Goal: Information Seeking & Learning: Learn about a topic

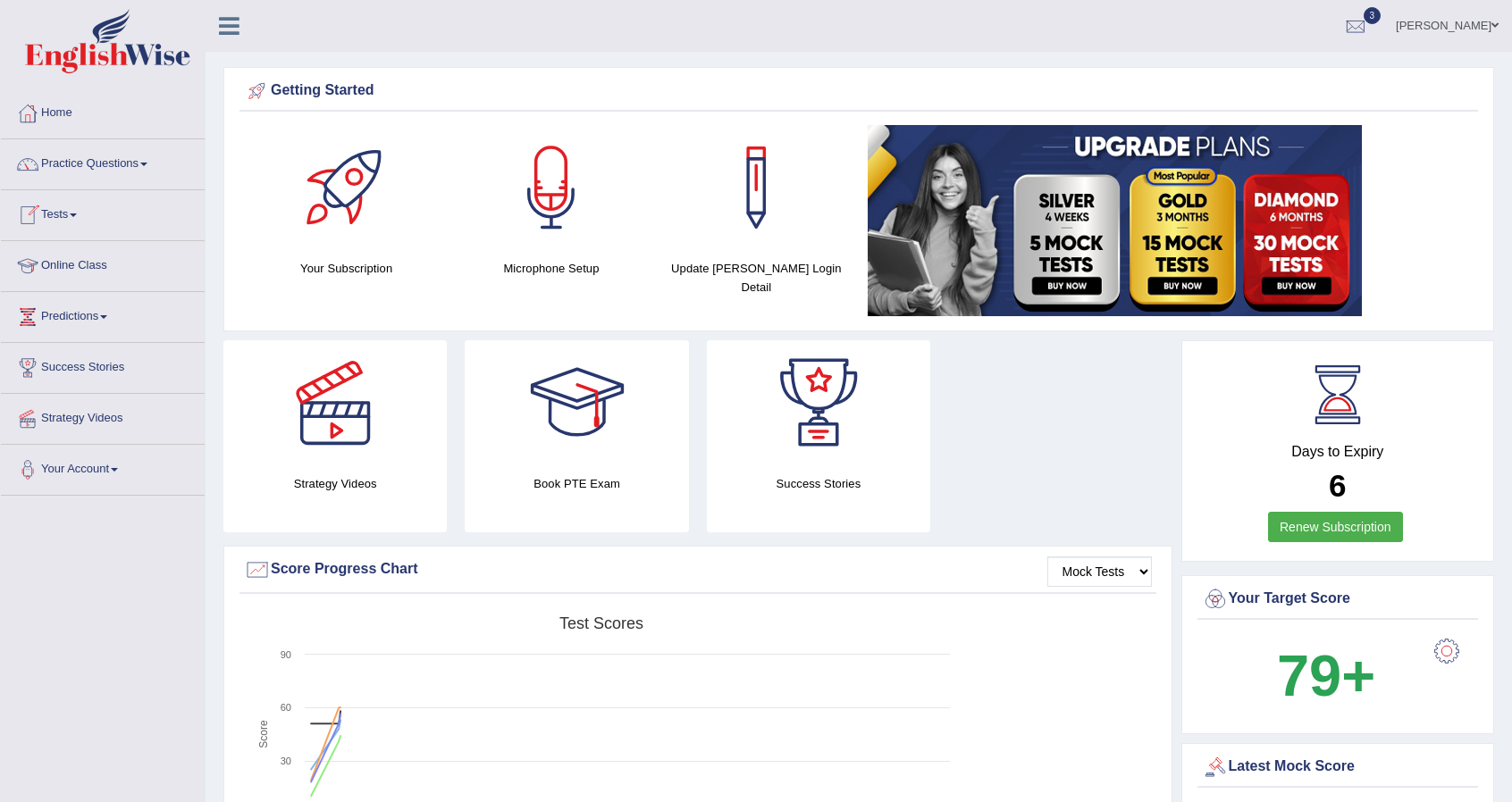
click at [82, 209] on link "Tests" at bounding box center [102, 212] width 204 height 45
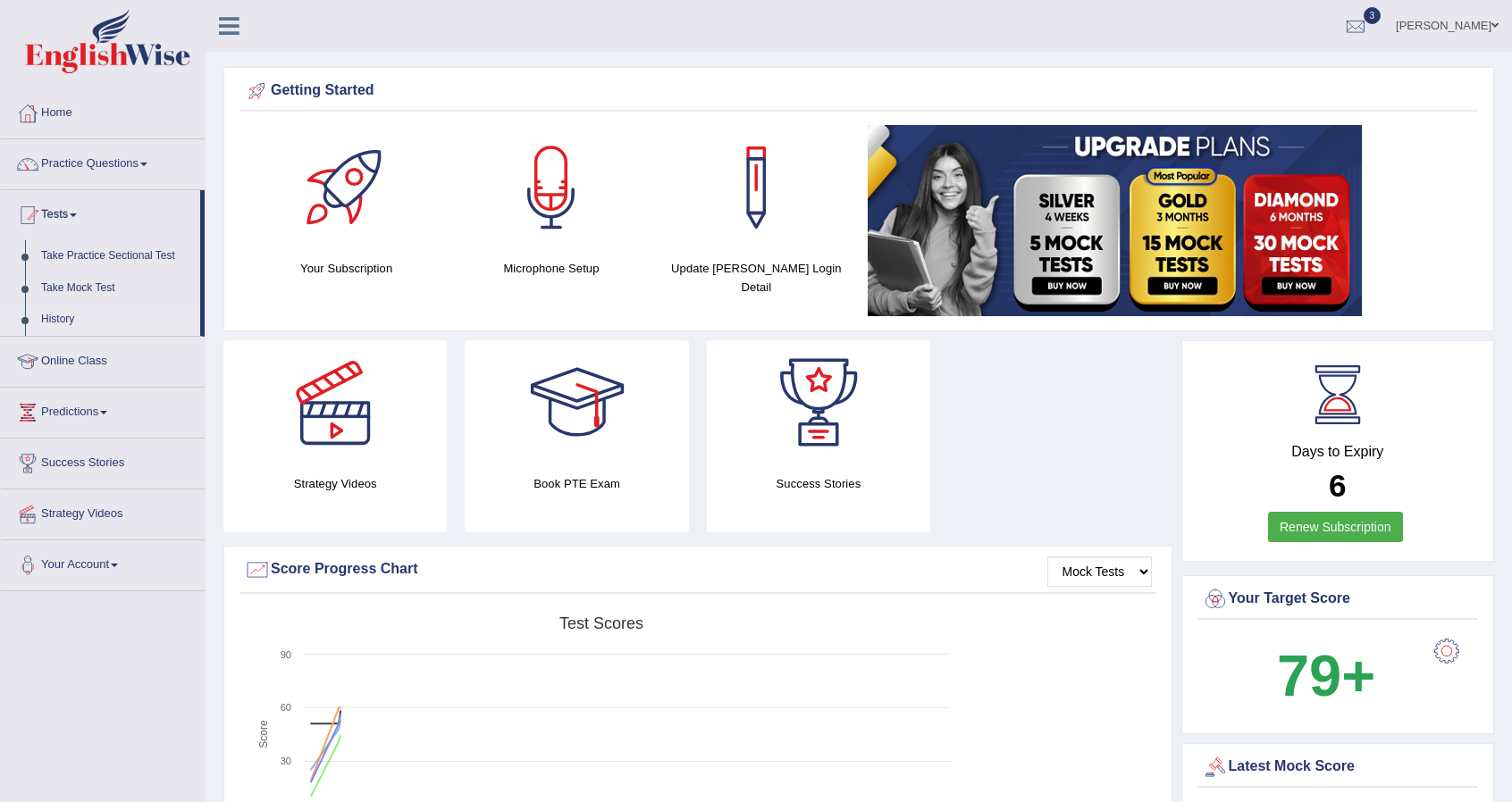
click at [64, 320] on link "History" at bounding box center [116, 320] width 167 height 32
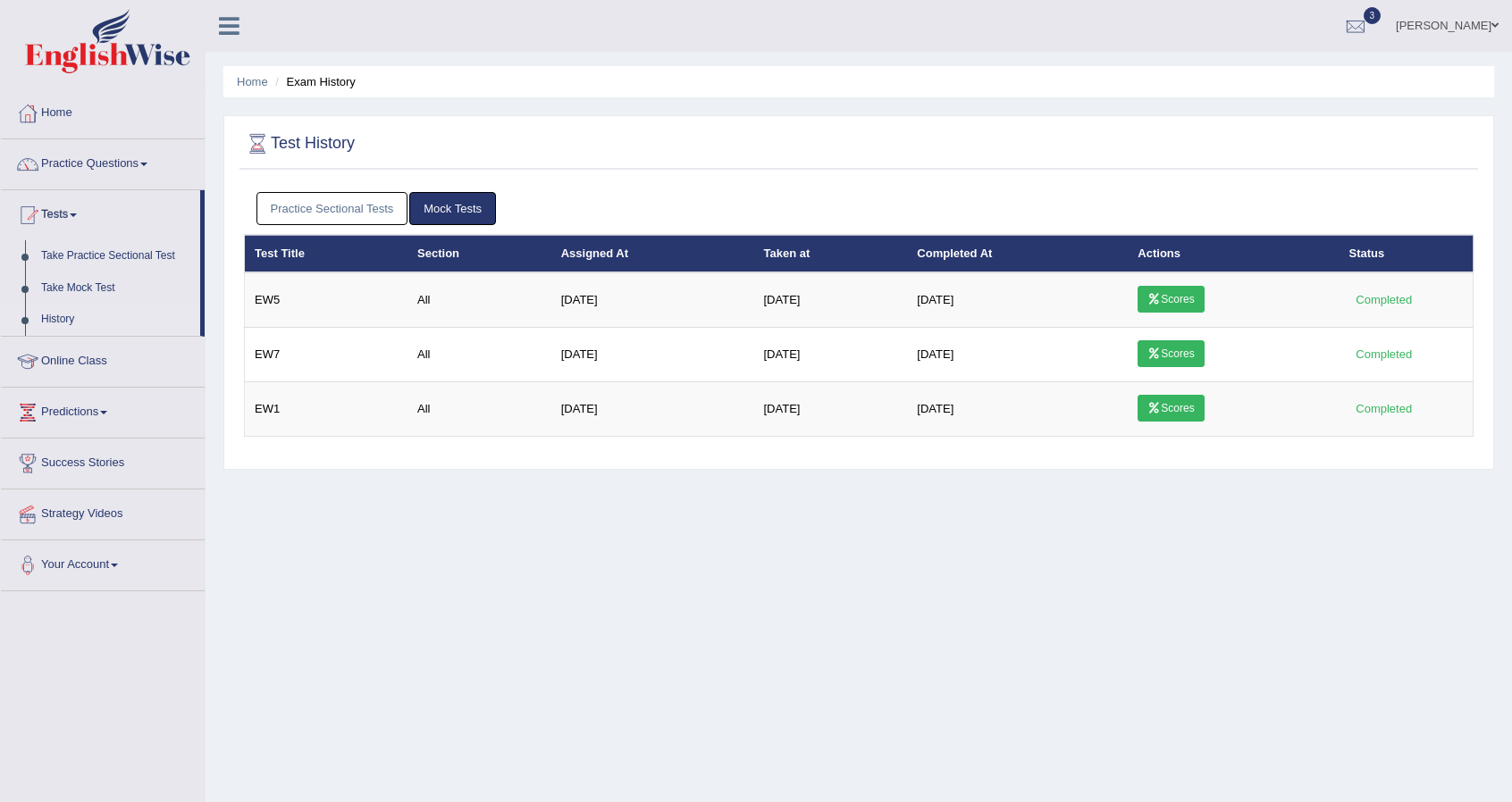
click at [323, 214] on link "Practice Sectional Tests" at bounding box center [332, 207] width 152 height 33
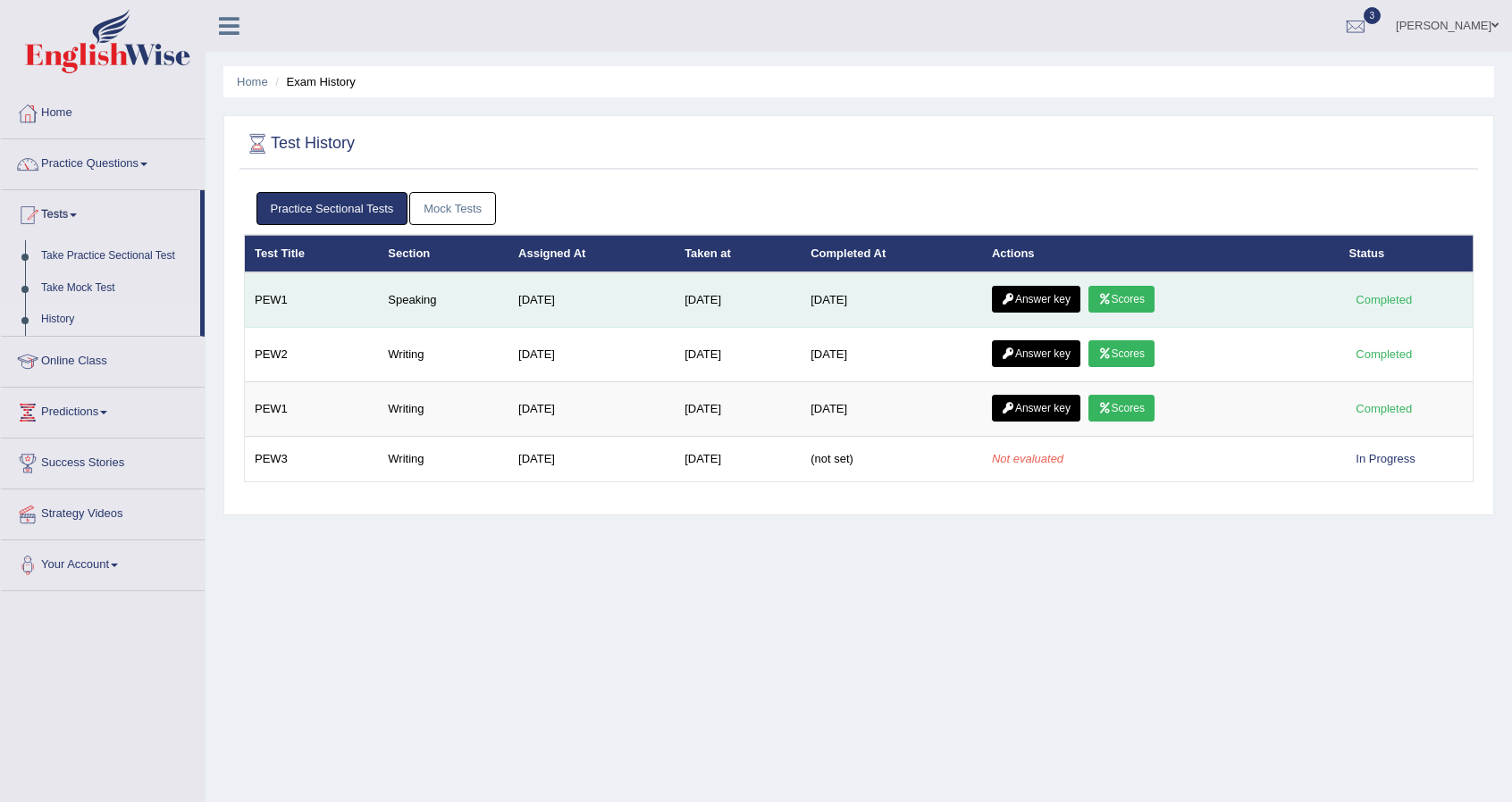
click at [1138, 299] on link "Scores" at bounding box center [1121, 299] width 67 height 27
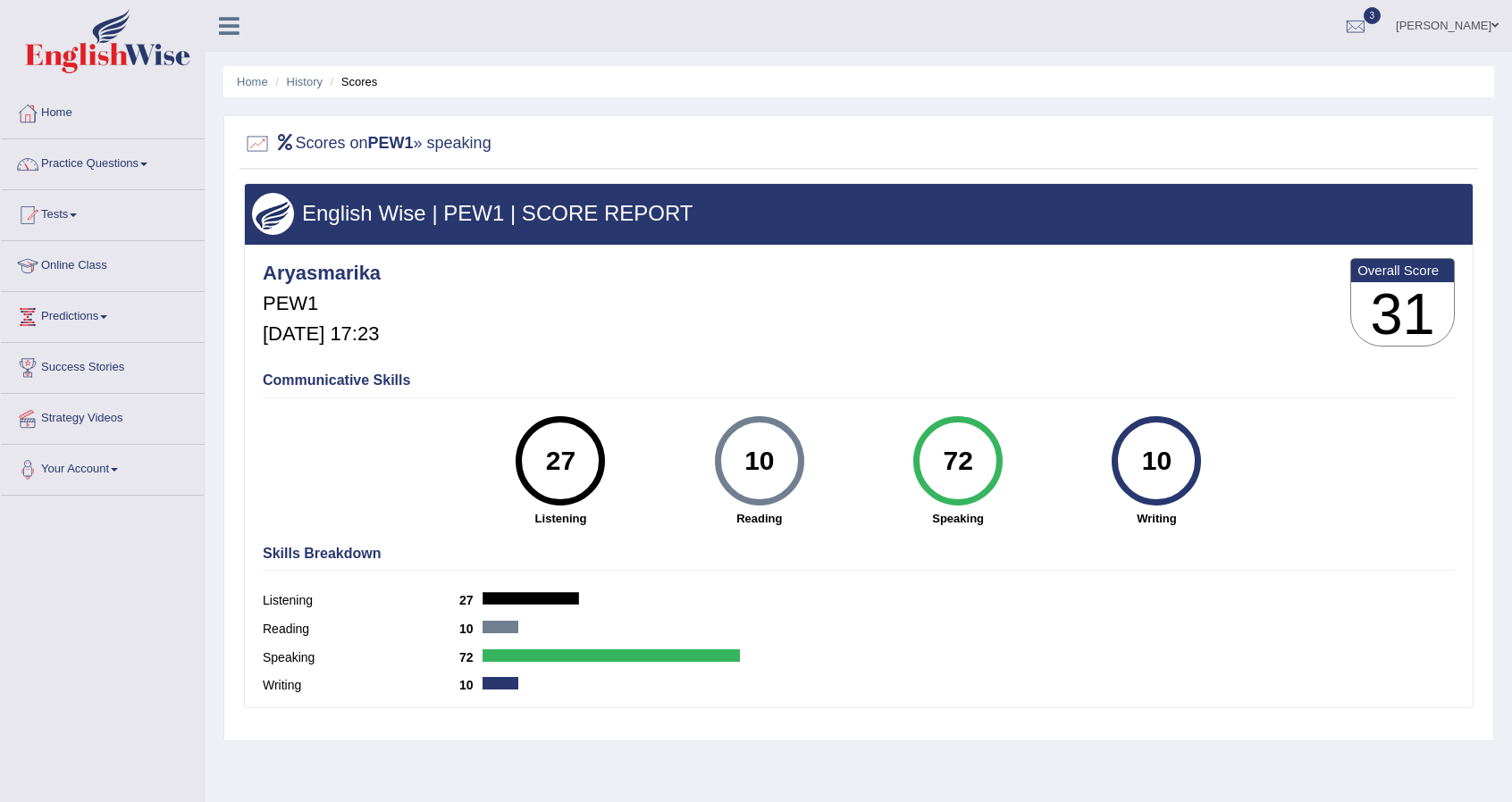
click at [301, 93] on ul "Home History Scores" at bounding box center [859, 81] width 1271 height 31
click at [308, 79] on link "History" at bounding box center [305, 81] width 36 height 13
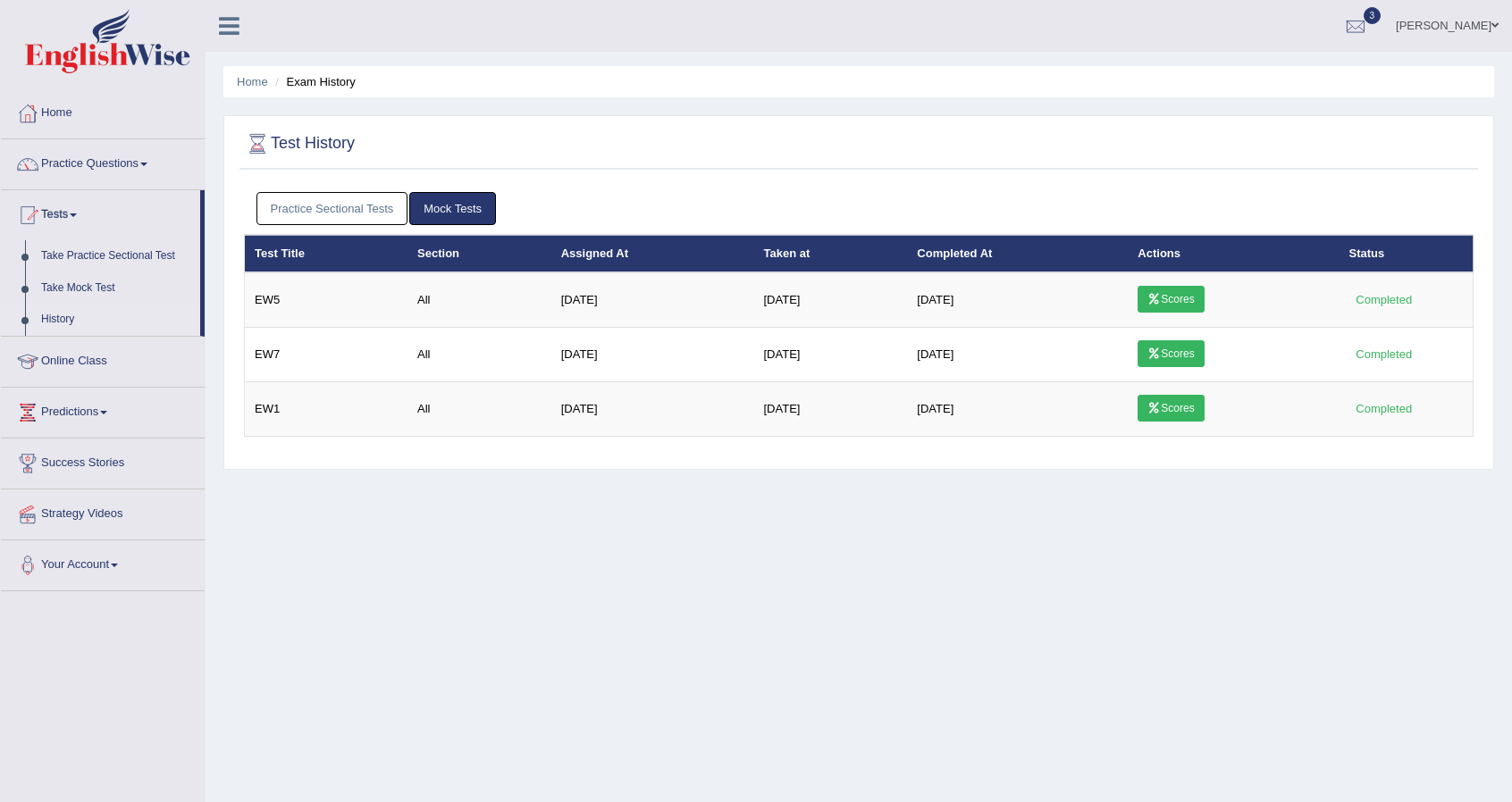
click at [726, 240] on th "Assigned At" at bounding box center [652, 254] width 203 height 38
click at [363, 210] on link "Practice Sectional Tests" at bounding box center [332, 207] width 152 height 33
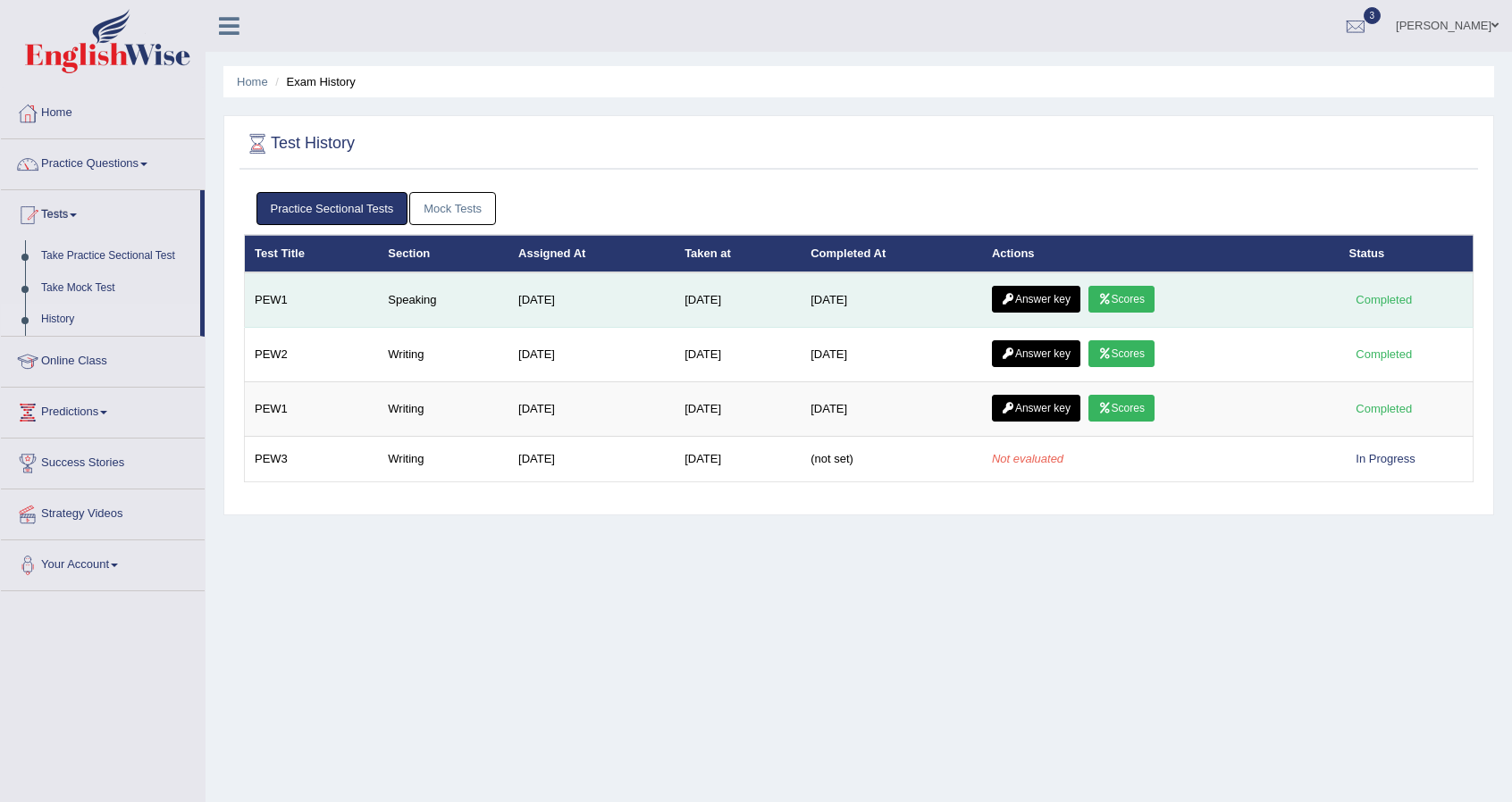
click at [1046, 299] on link "Answer key" at bounding box center [1035, 299] width 88 height 27
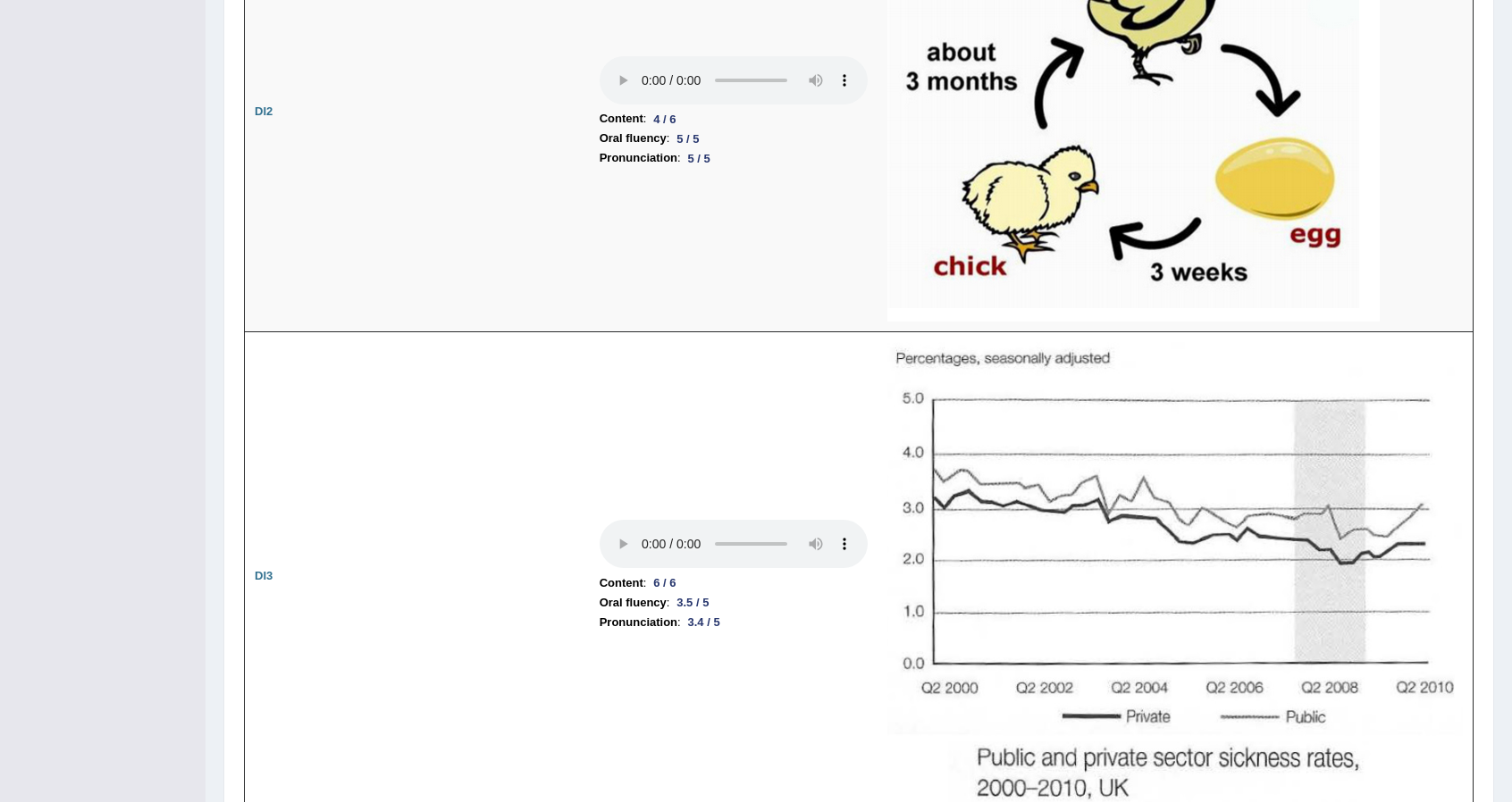
scroll to position [2973, 0]
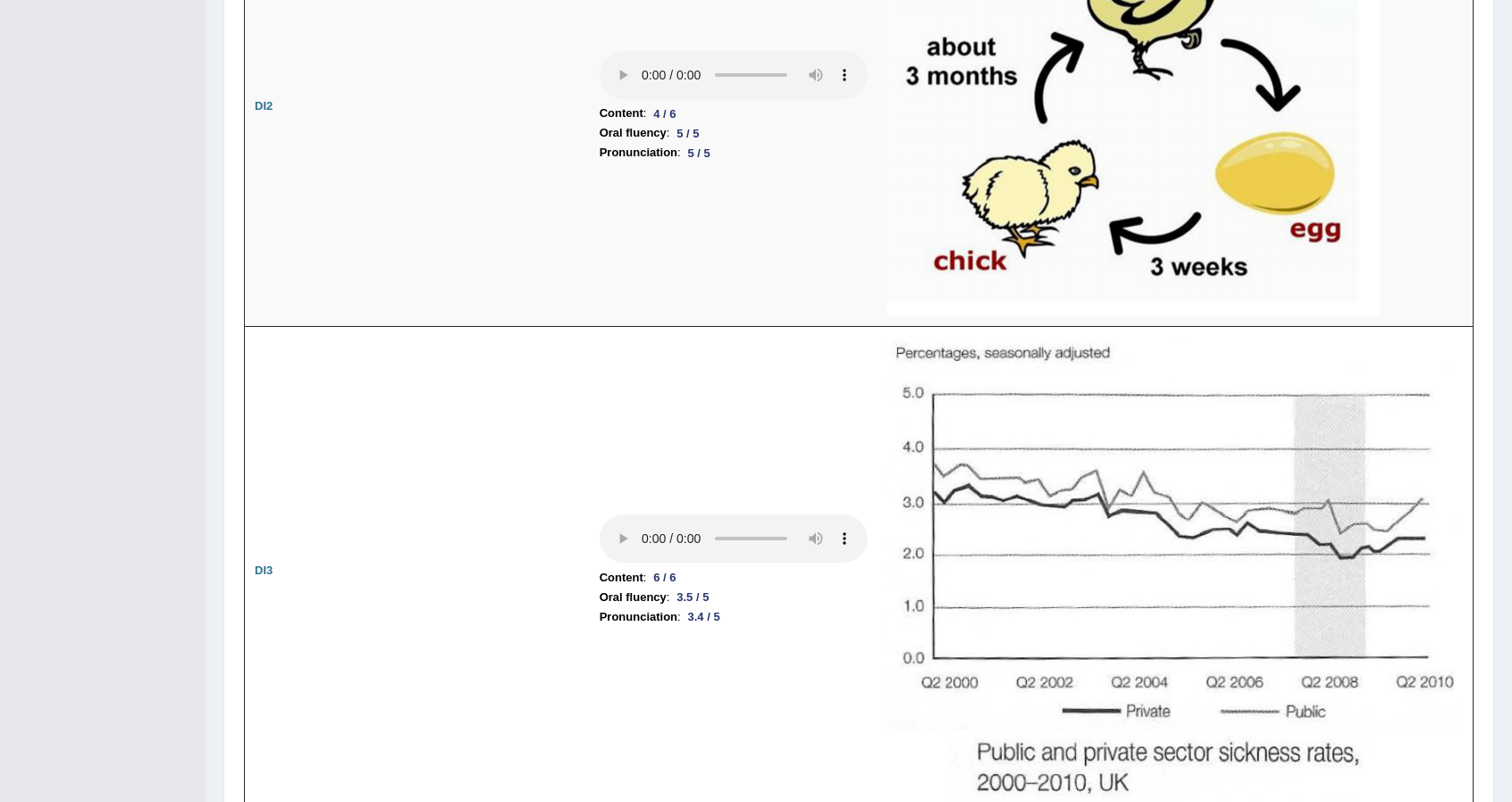
drag, startPoint x: 1511, startPoint y: 383, endPoint x: 1511, endPoint y: 397, distance: 14.0
click at [1511, 397] on div "Home History Answer Key Answer Key for PEW1 » Speaking Scores Introduction: Spe…" at bounding box center [859, 367] width 1306 height 6680
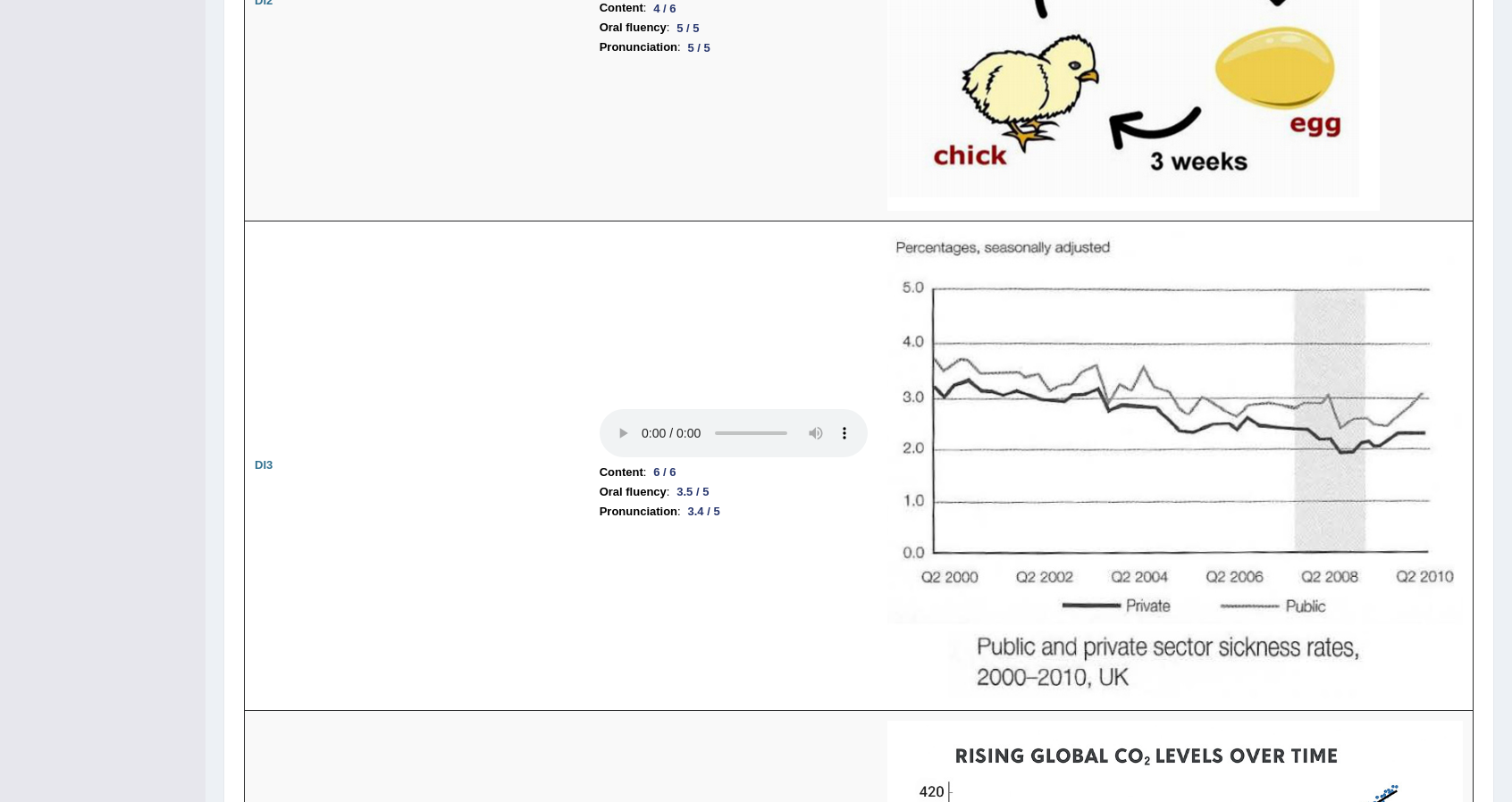
scroll to position [3109, 0]
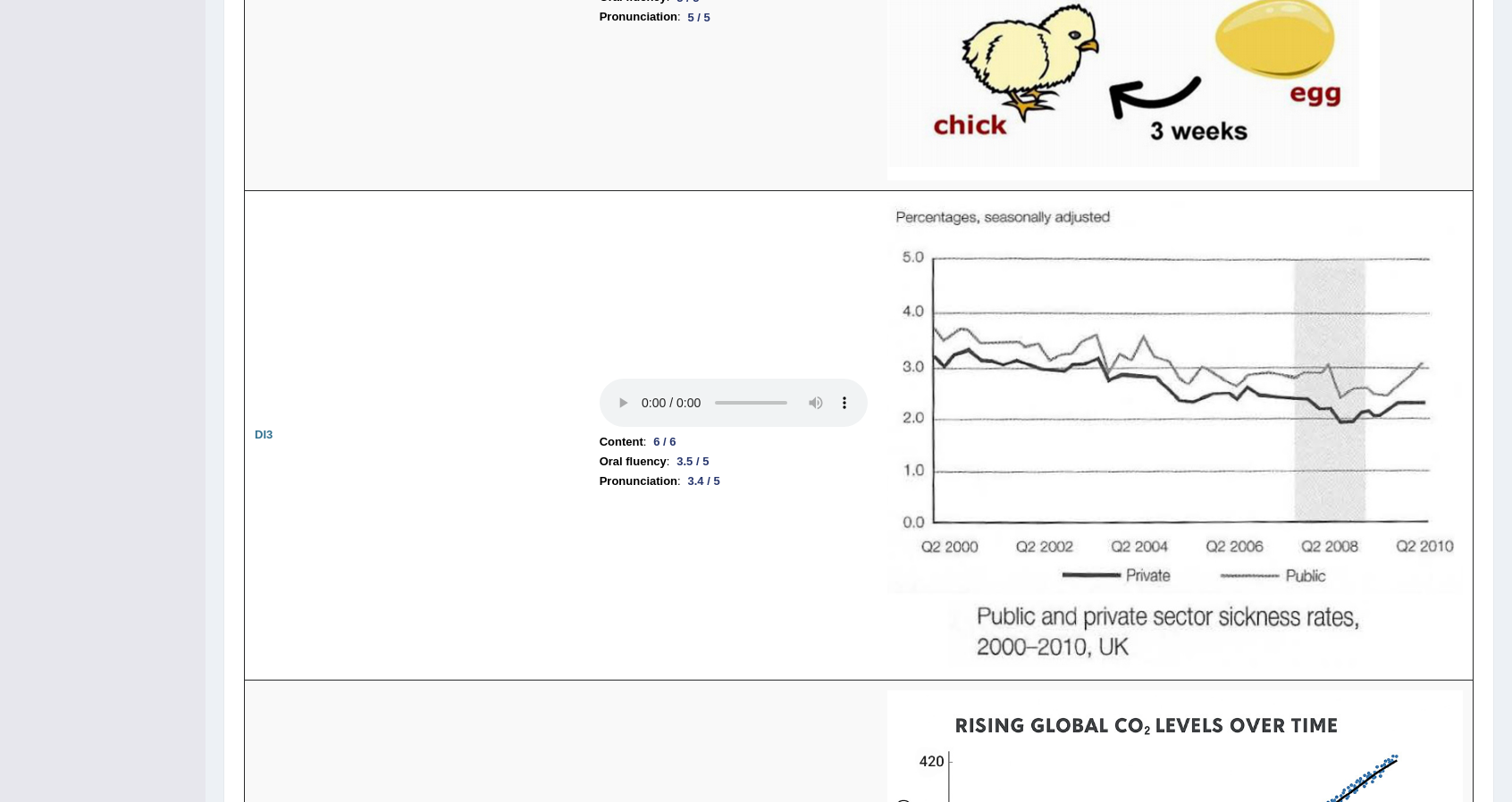
drag, startPoint x: 1495, startPoint y: 418, endPoint x: 1505, endPoint y: 433, distance: 18.0
click at [1505, 433] on div "Home History Answer Key Answer Key for PEW1 » Speaking Scores Introduction: Spe…" at bounding box center [859, 231] width 1306 height 6680
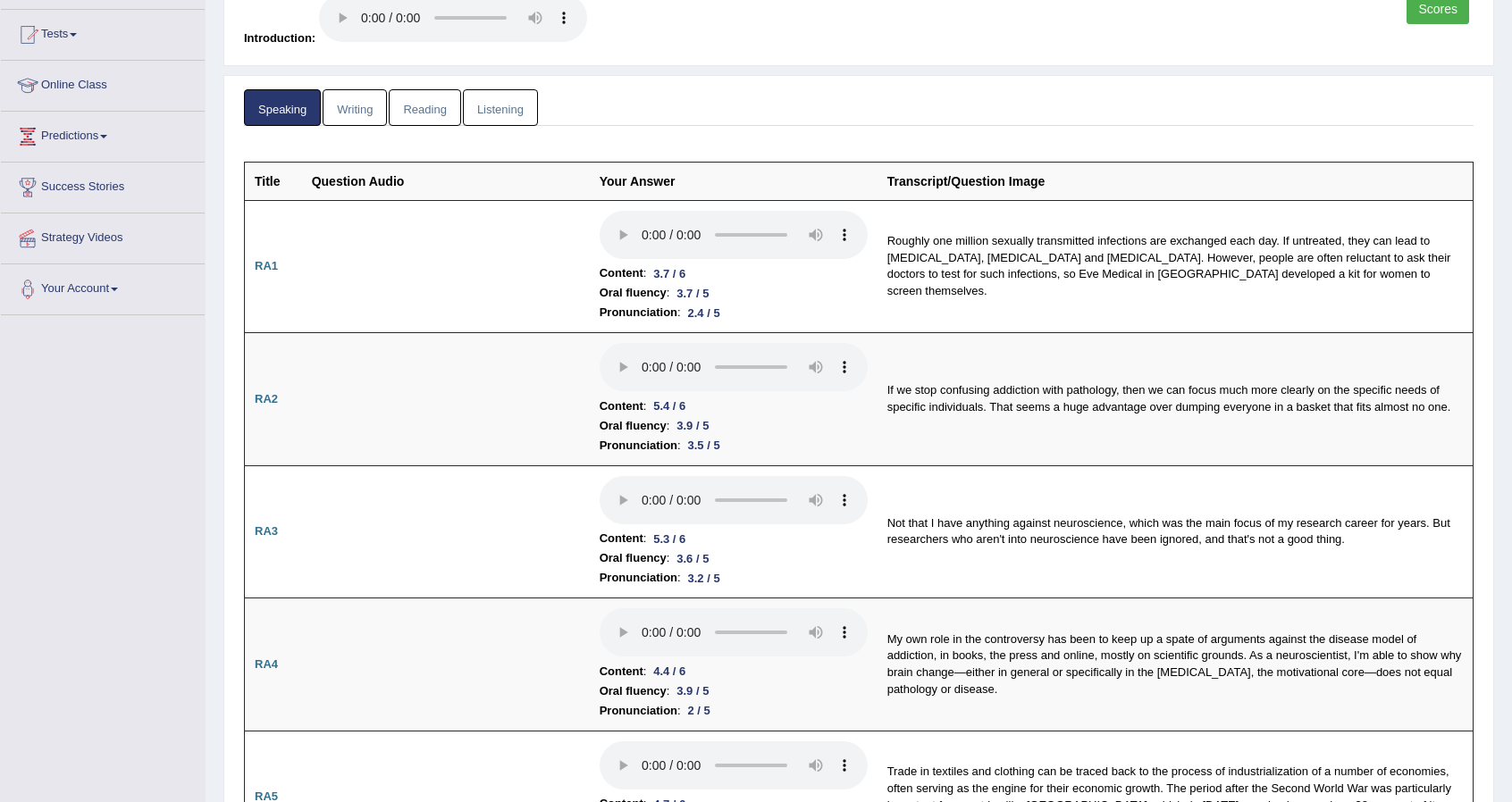
scroll to position [0, 0]
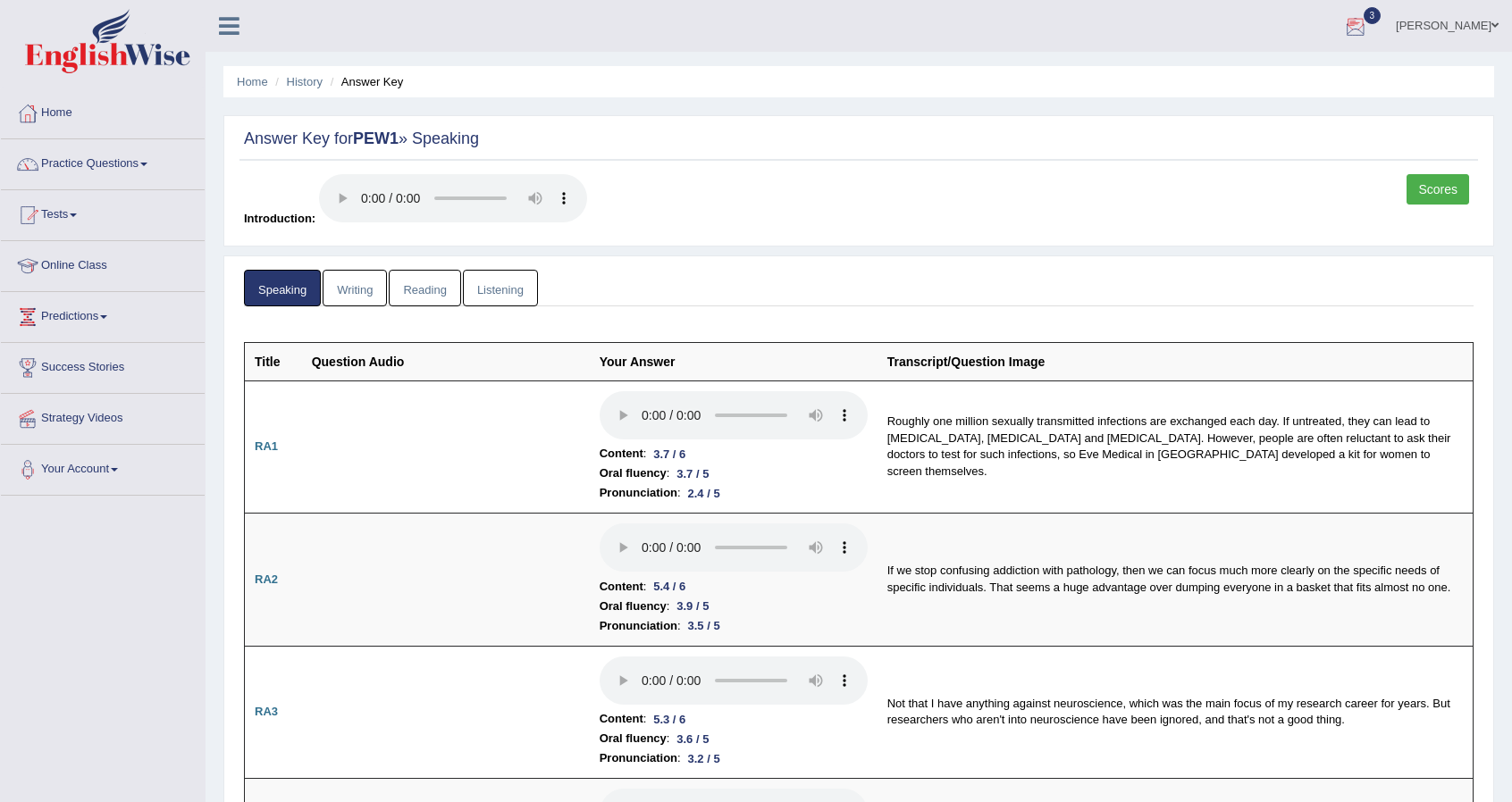
click at [1369, 25] on div at bounding box center [1355, 26] width 27 height 27
click at [1272, 71] on link "PEW1 Sep 24, 2025 Exam evaluated" at bounding box center [1248, 80] width 246 height 38
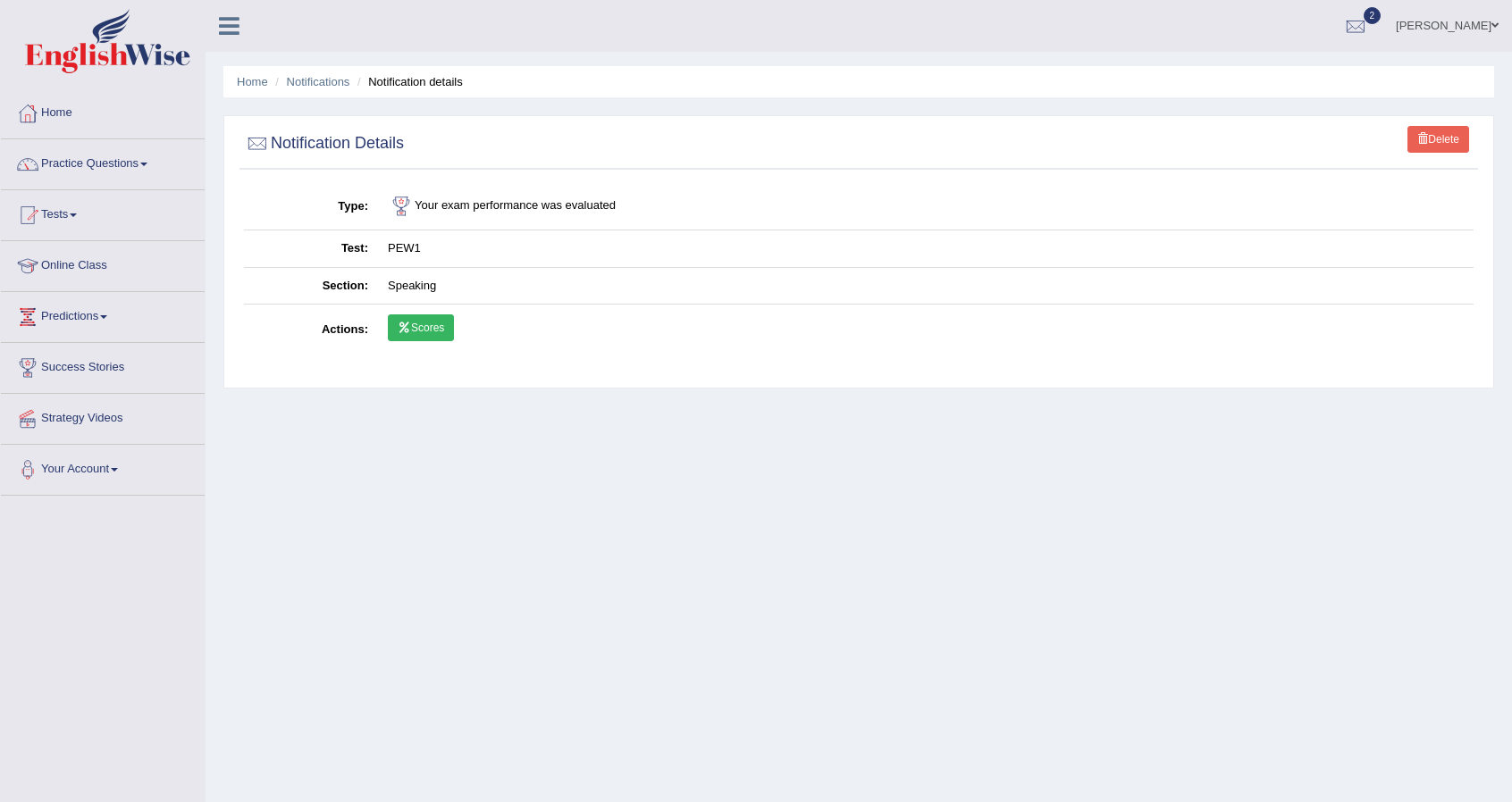
click at [395, 334] on link "Scores" at bounding box center [421, 328] width 67 height 27
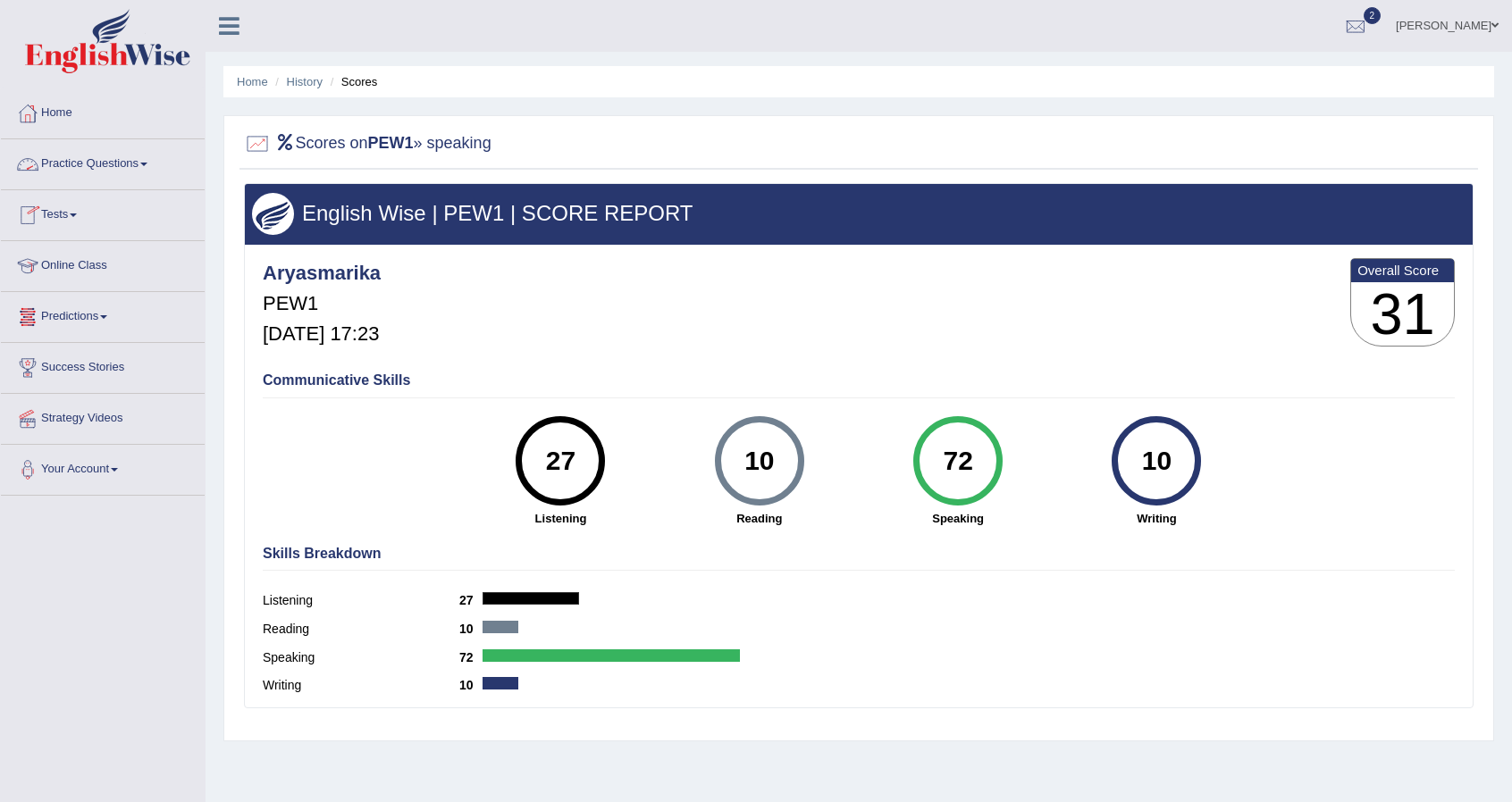
click at [147, 169] on link "Practice Questions" at bounding box center [102, 161] width 204 height 45
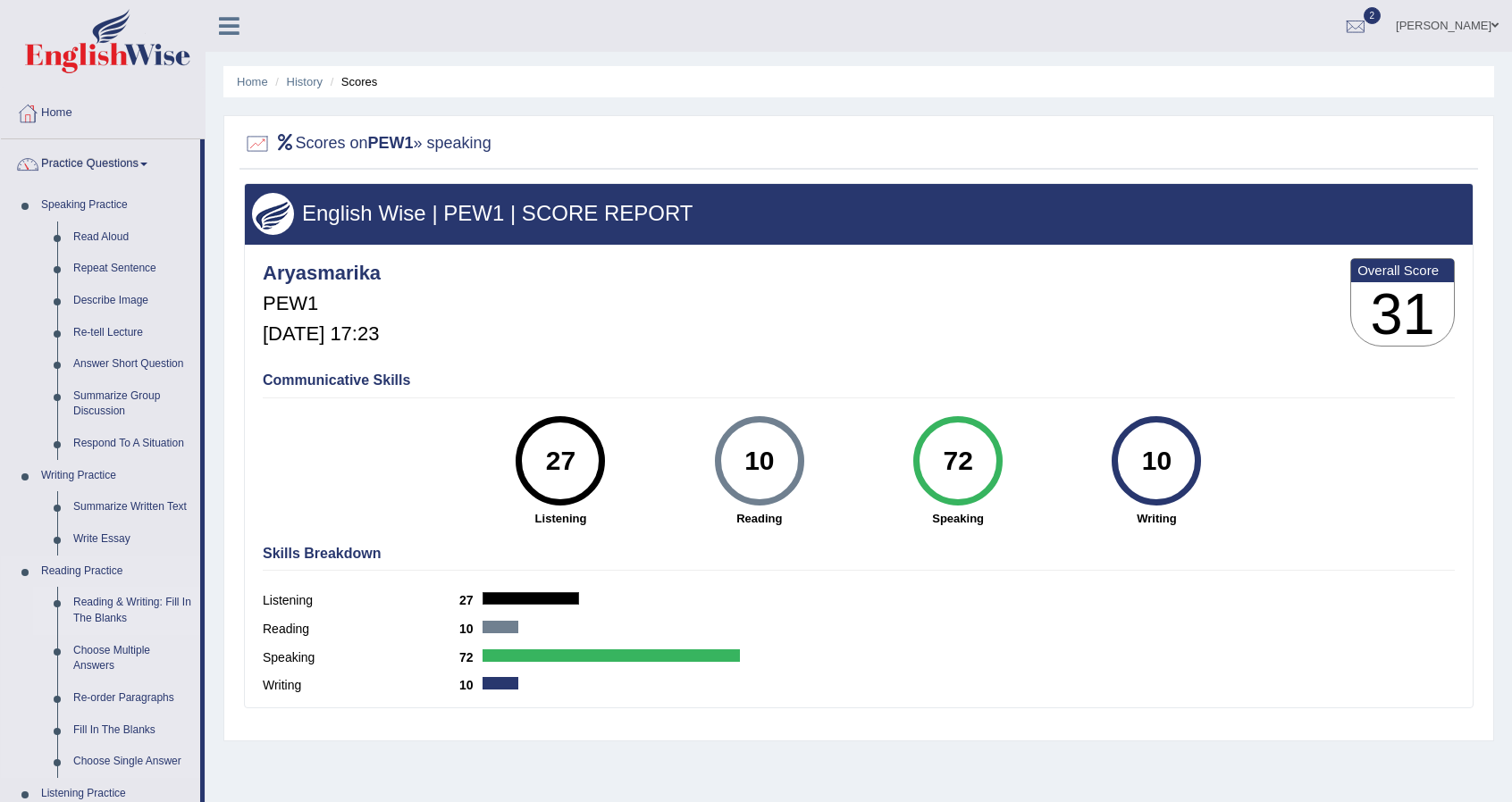
click at [106, 606] on link "Reading & Writing: Fill In The Blanks" at bounding box center [133, 610] width 135 height 48
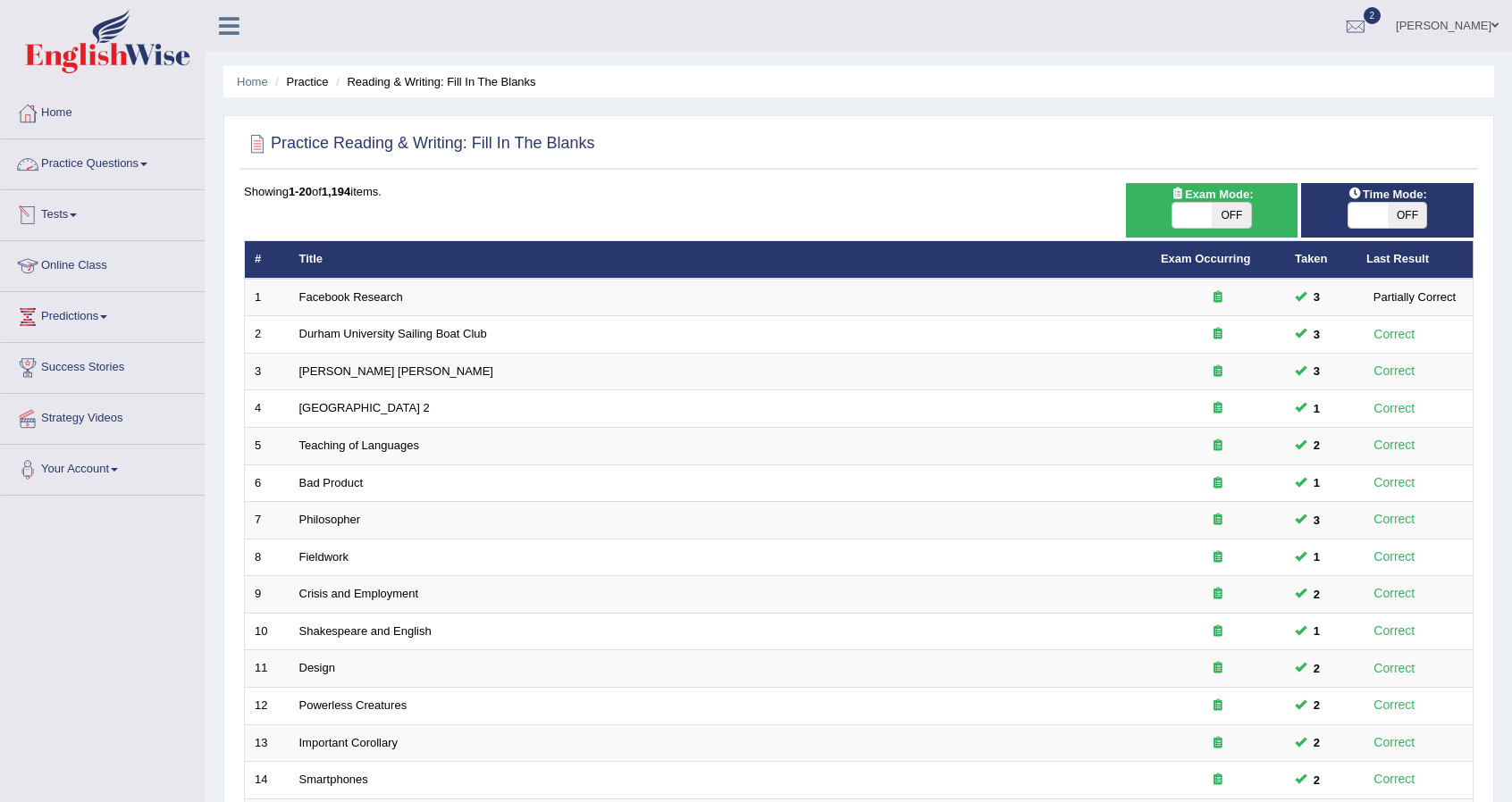
click at [141, 163] on link "Practice Questions" at bounding box center [102, 161] width 204 height 45
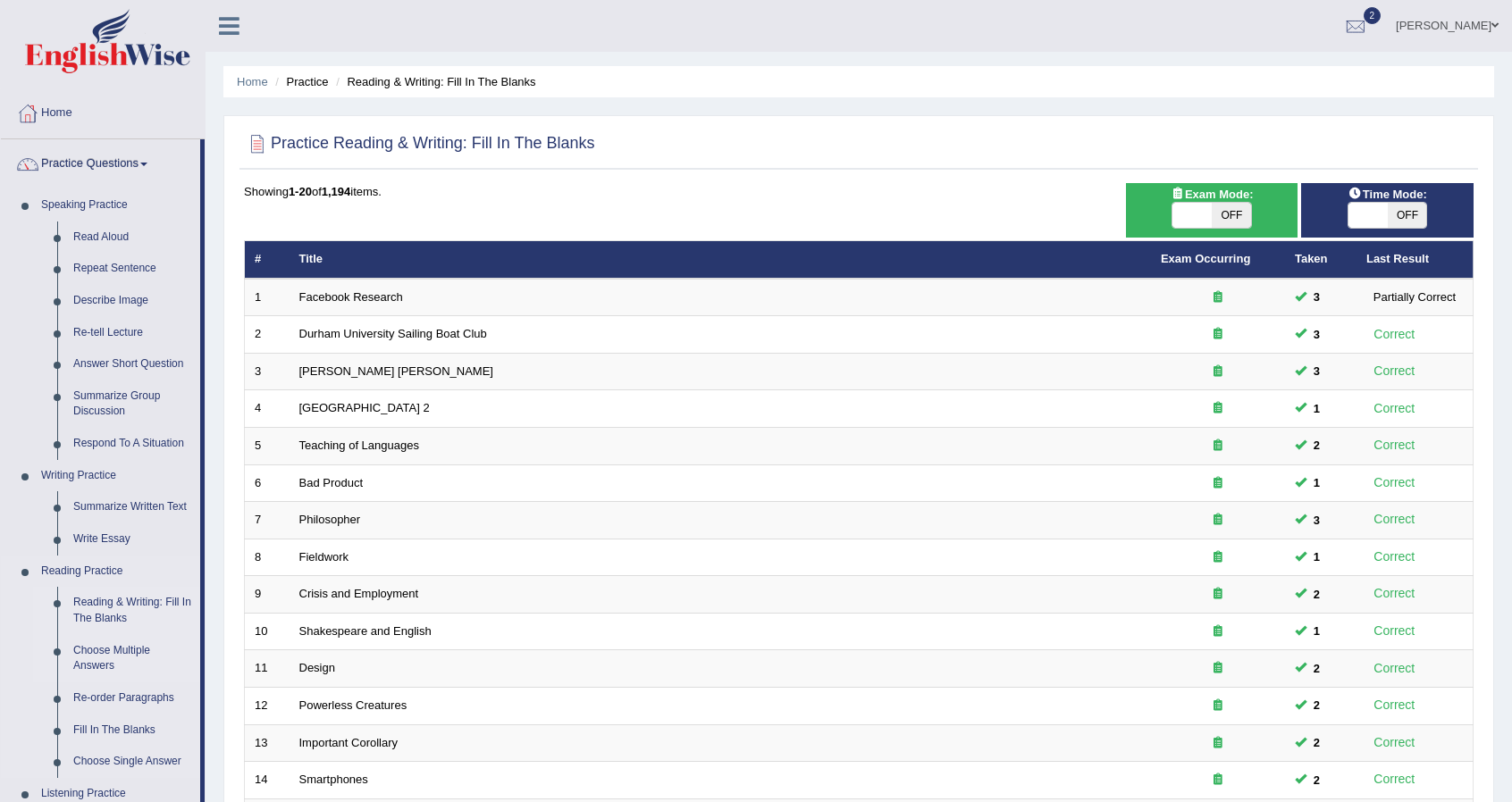
click at [96, 651] on link "Choose Multiple Answers" at bounding box center [133, 659] width 135 height 48
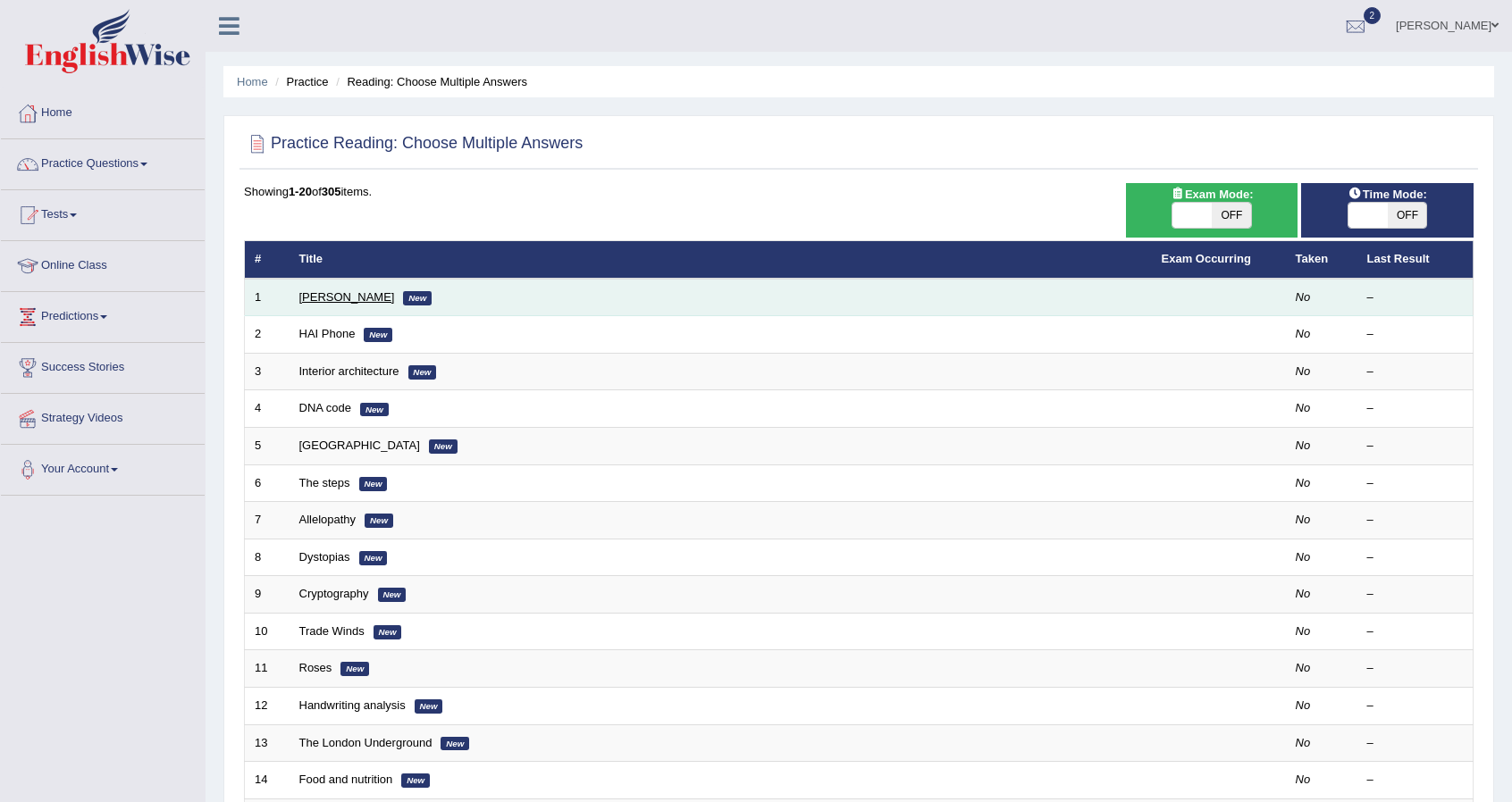
click at [327, 298] on link "[PERSON_NAME]" at bounding box center [346, 296] width 95 height 13
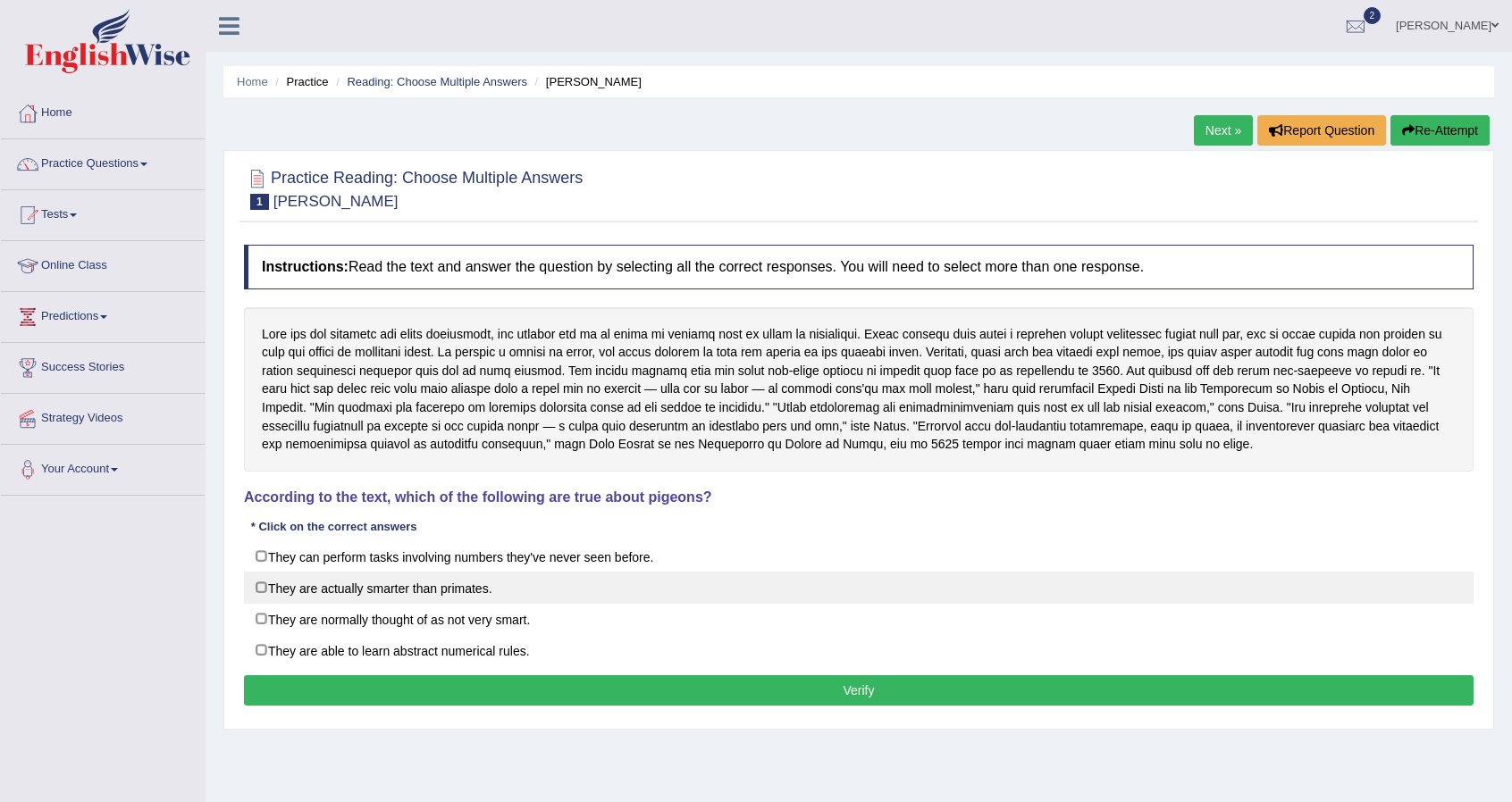
click at [343, 576] on label "They are actually smarter than primates." at bounding box center [859, 588] width 1229 height 32
checkbox input "true"
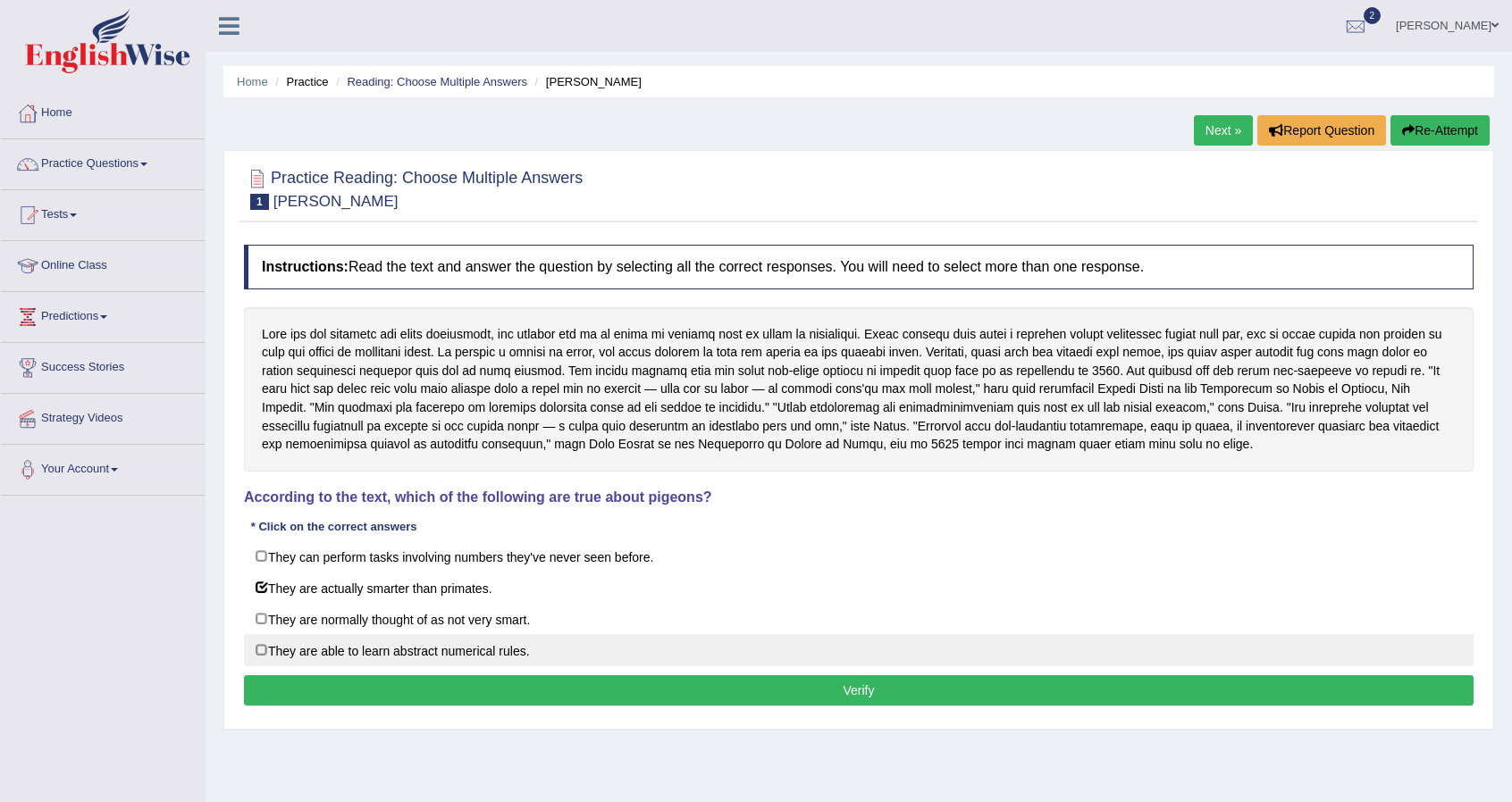
click at [349, 639] on label "They are able to learn abstract numerical rules." at bounding box center [859, 650] width 1229 height 32
checkbox input "true"
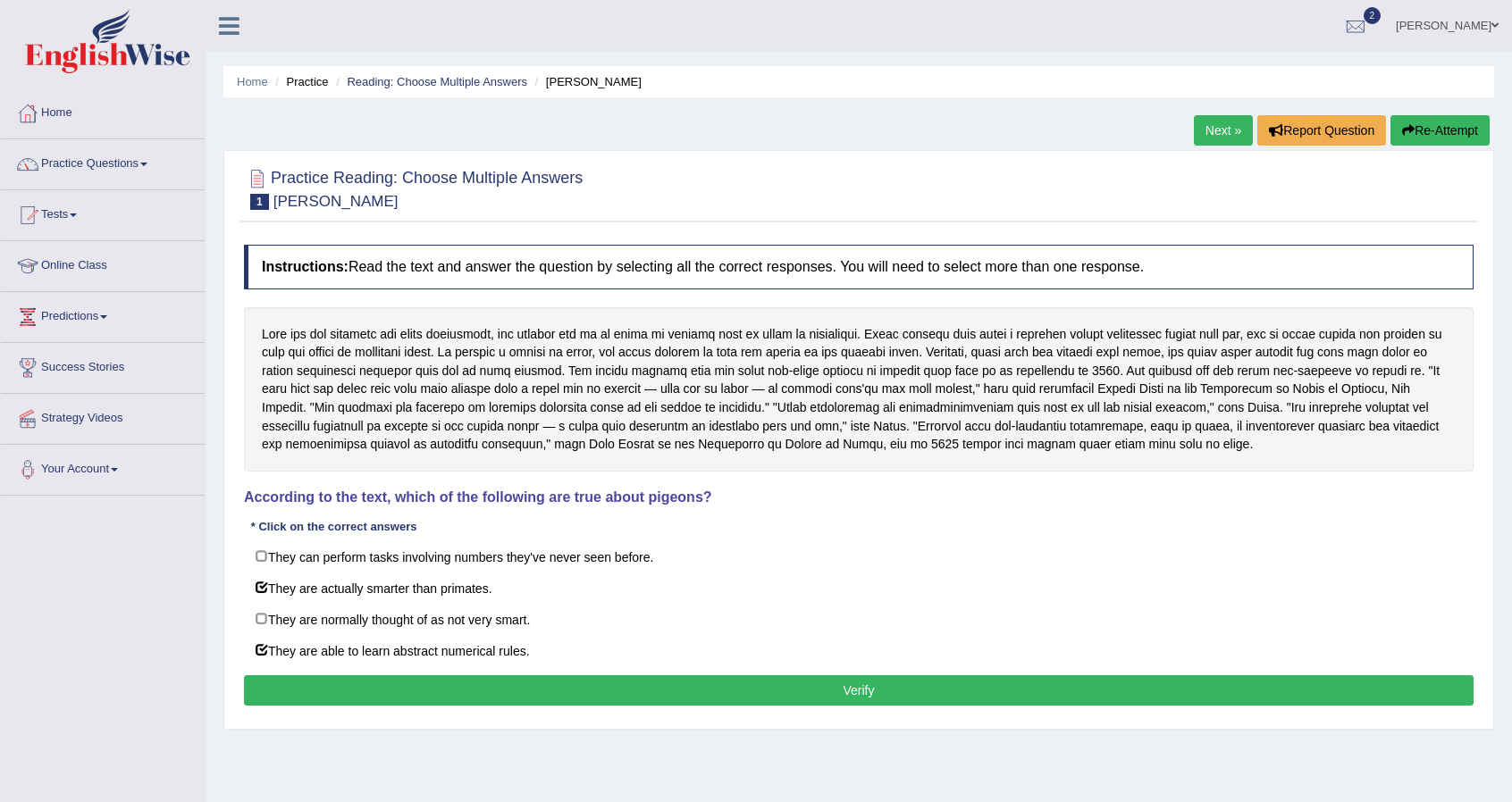
click at [800, 690] on button "Verify" at bounding box center [859, 690] width 1229 height 31
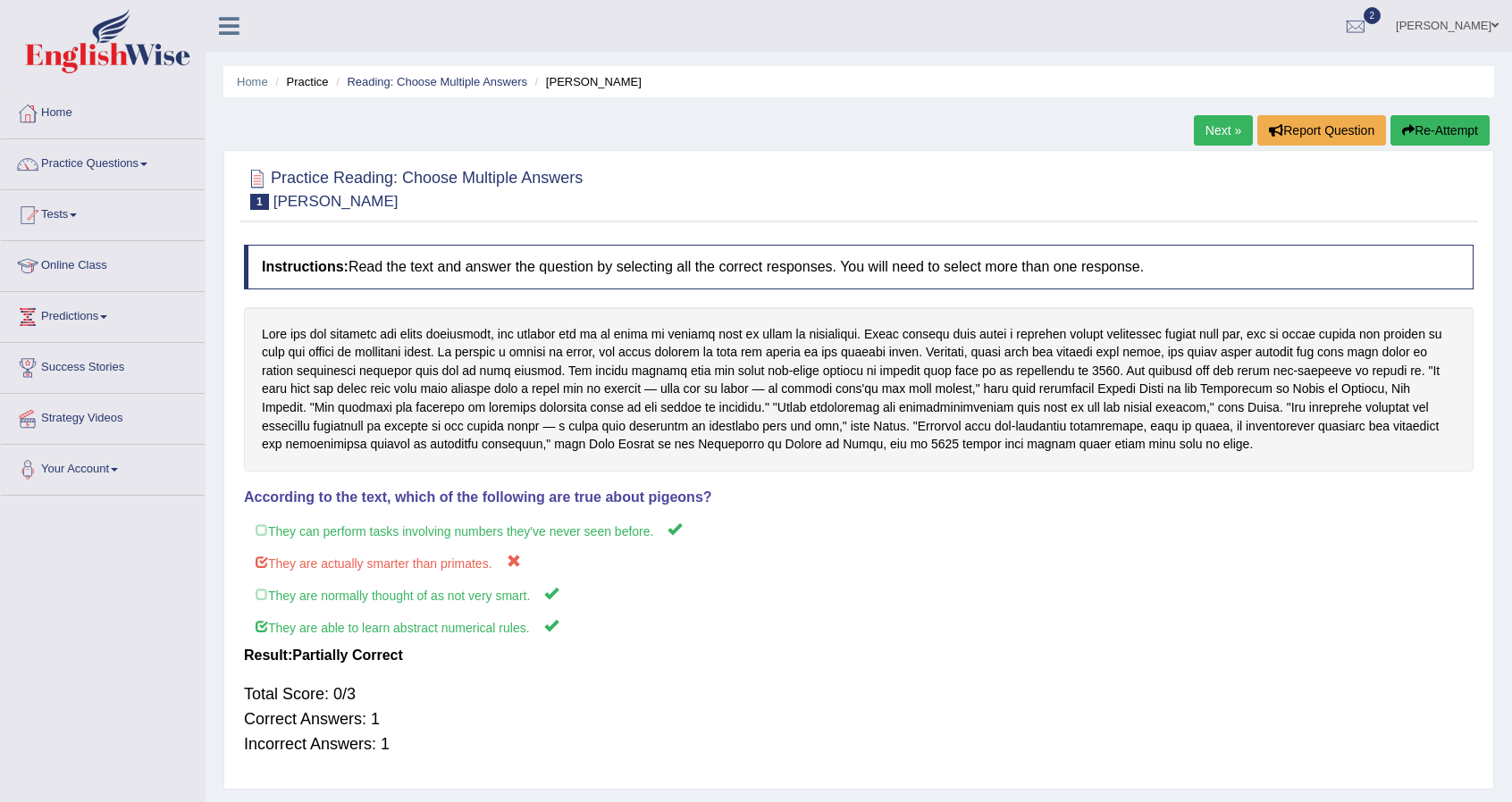
click at [1415, 126] on button "Re-Attempt" at bounding box center [1440, 130] width 99 height 31
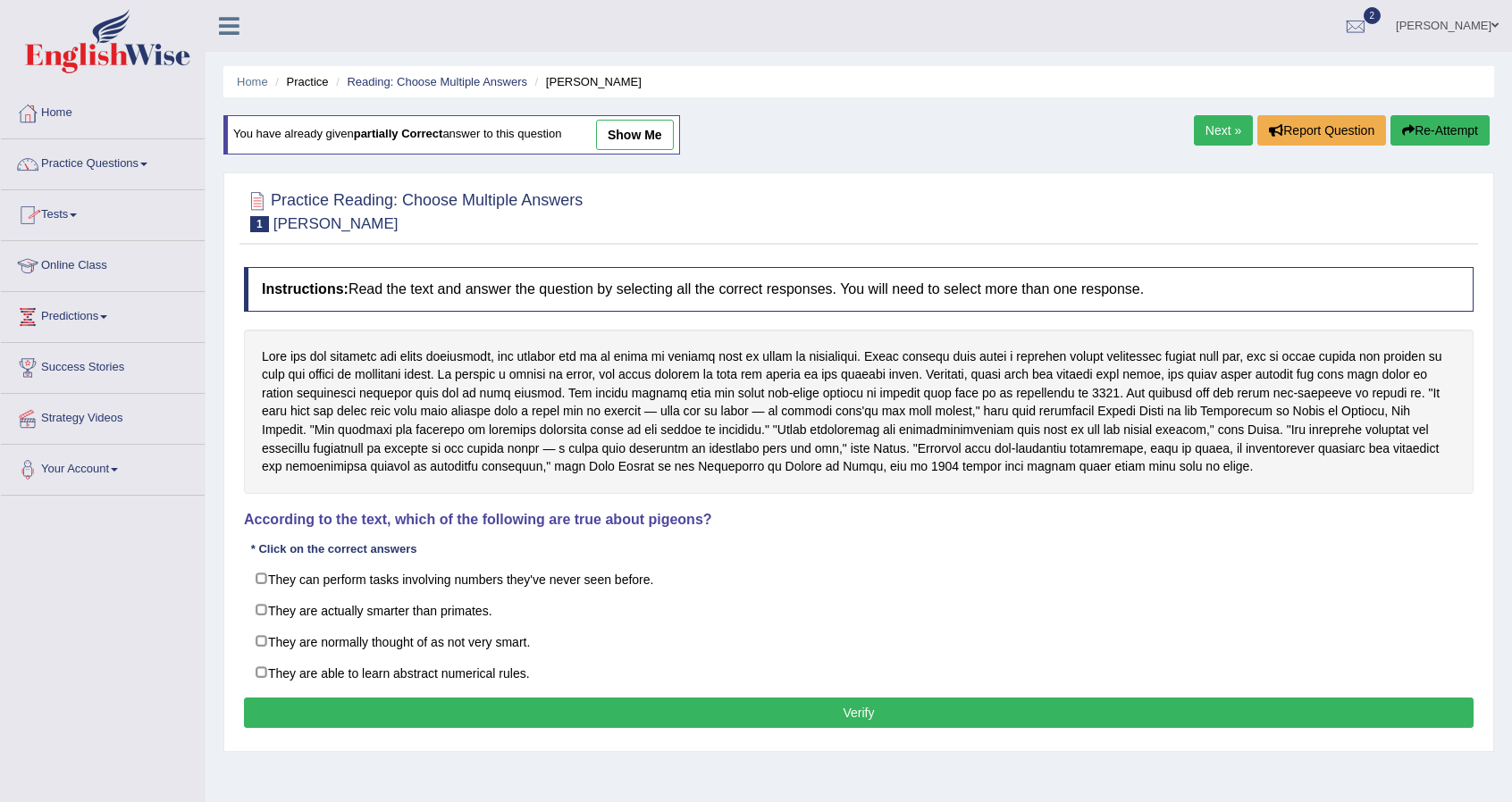
click at [141, 172] on link "Practice Questions" at bounding box center [102, 161] width 204 height 45
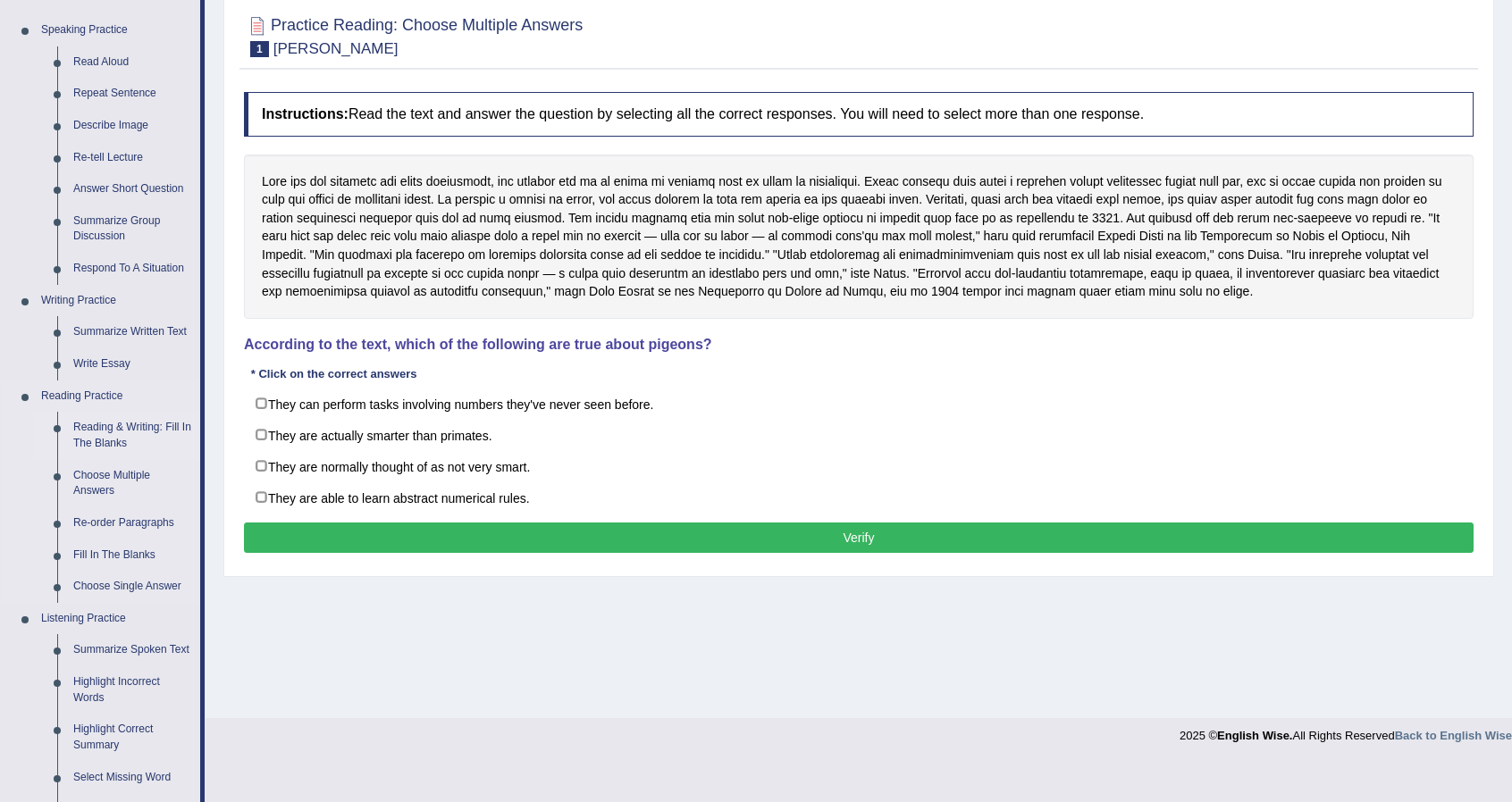
scroll to position [176, 0]
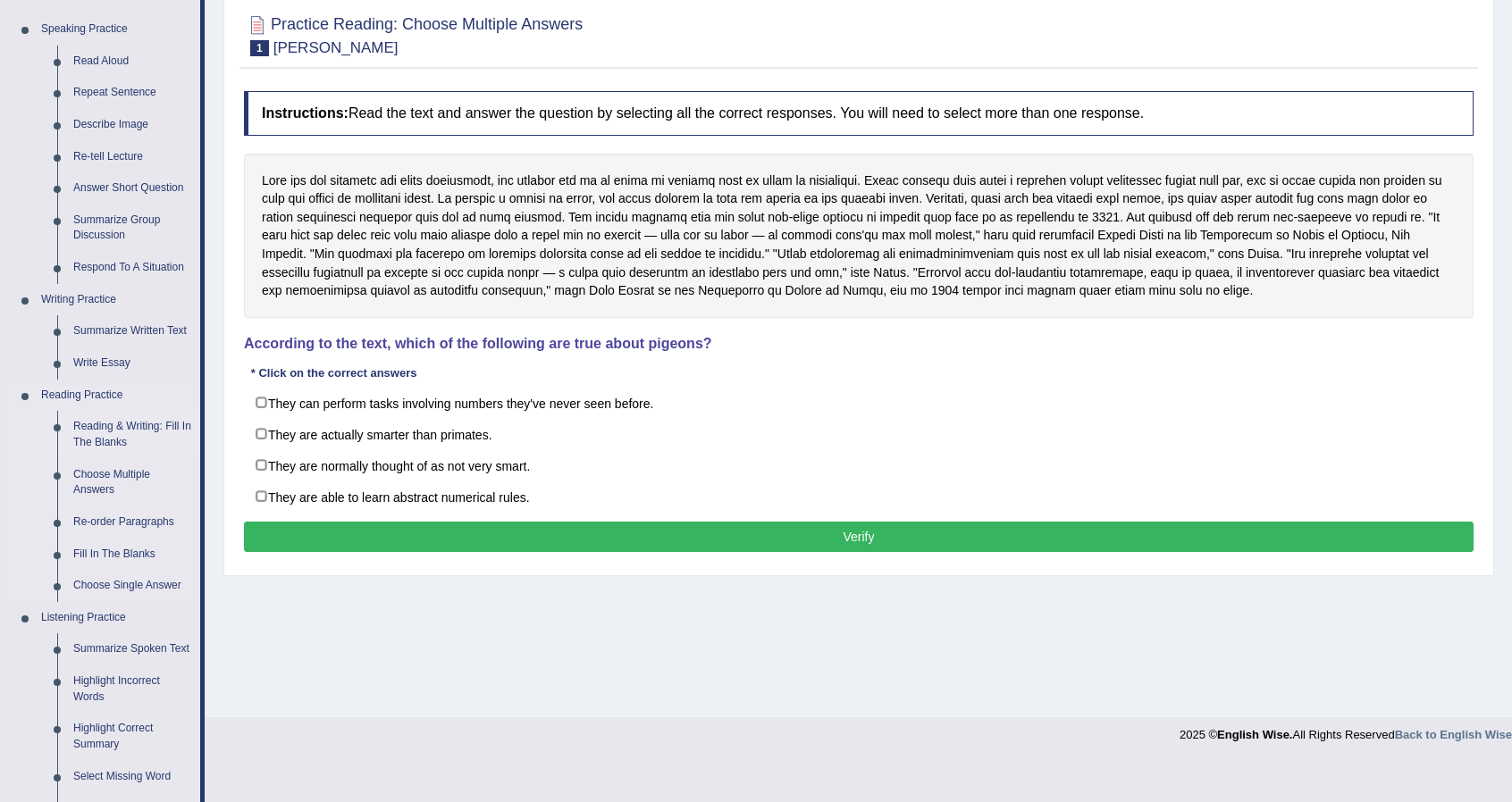
click at [113, 423] on link "Reading & Writing: Fill In The Blanks" at bounding box center [133, 435] width 135 height 48
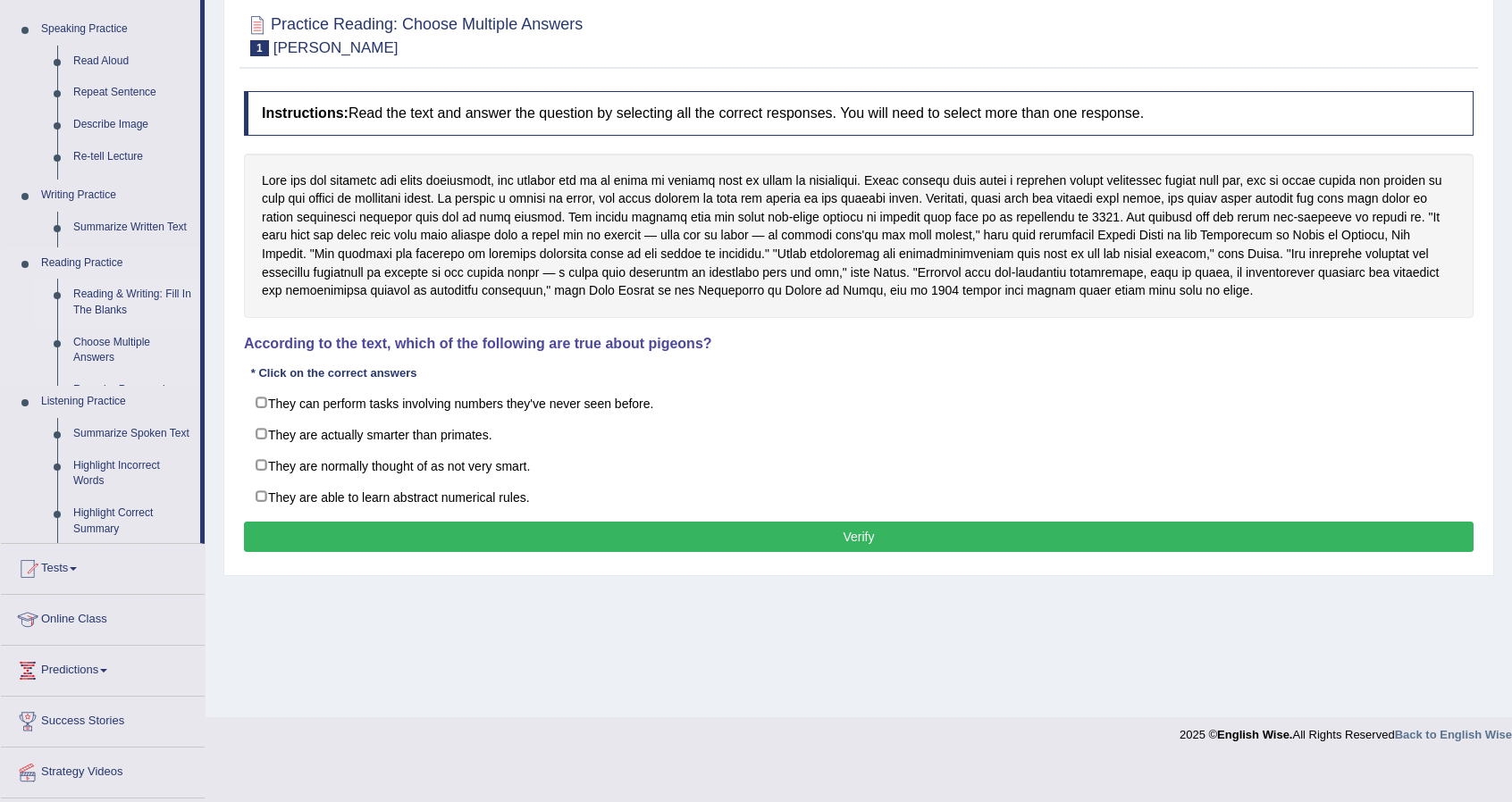
scroll to position [136, 0]
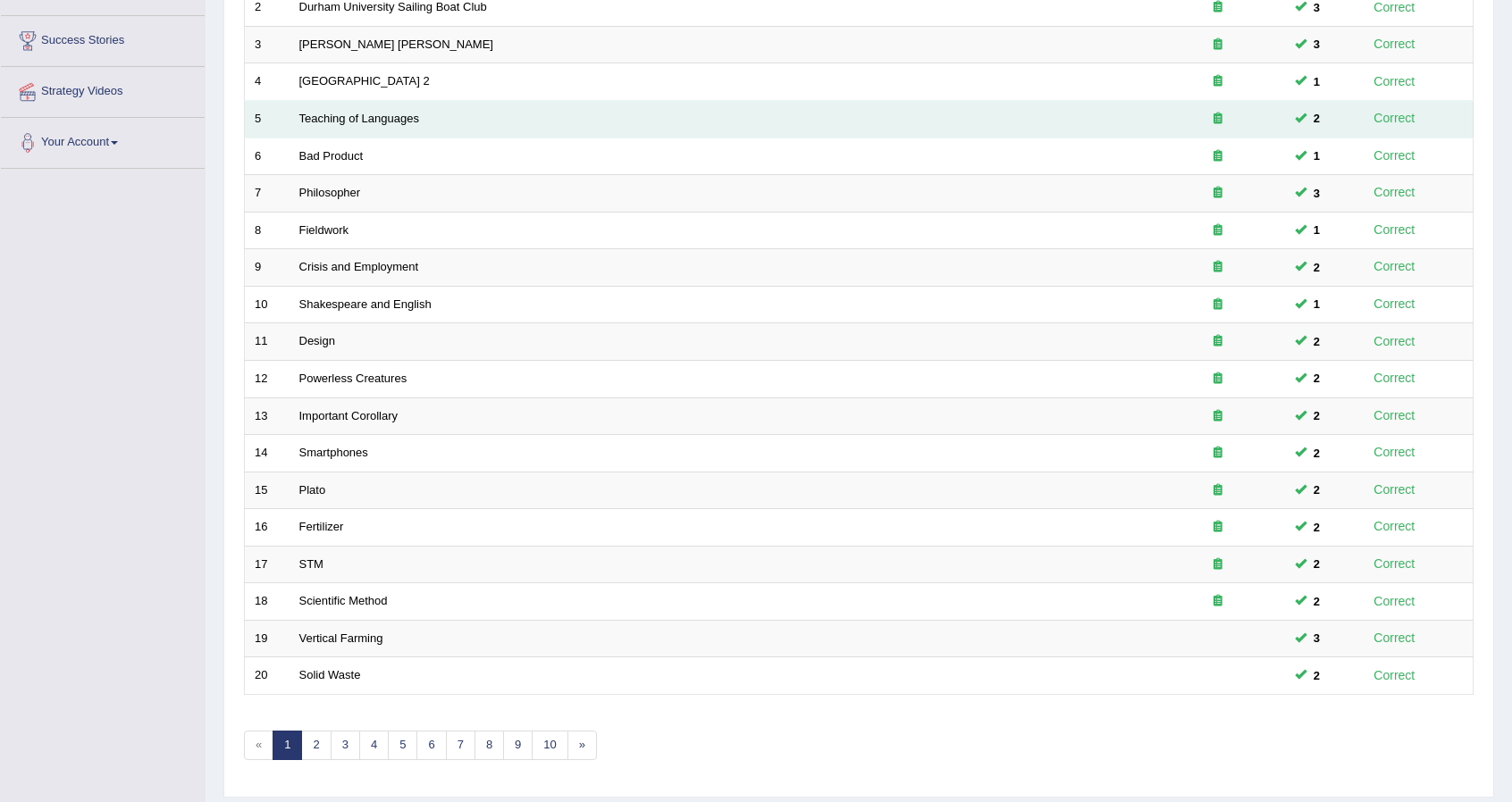
scroll to position [371, 0]
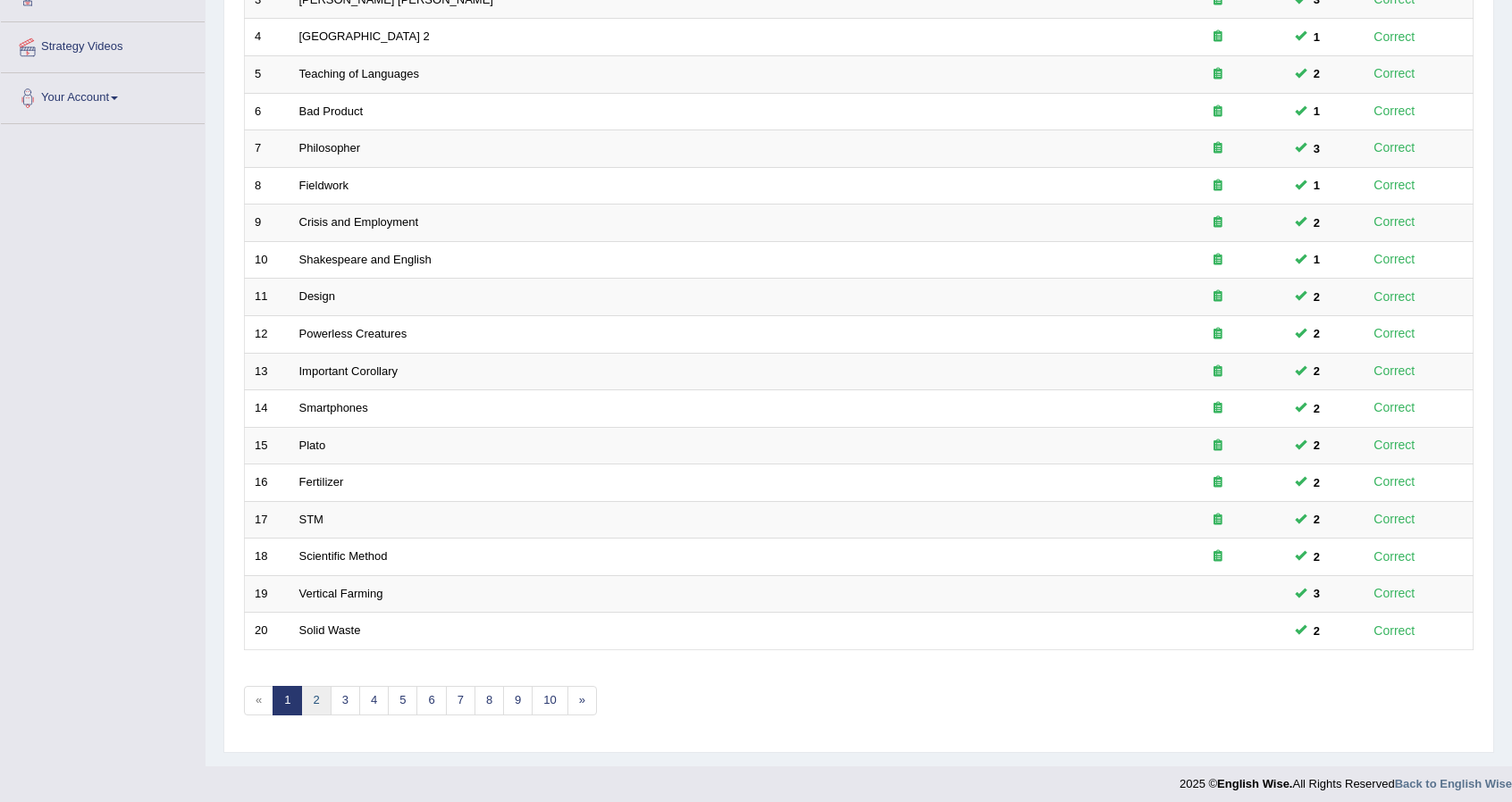
click at [312, 686] on link "2" at bounding box center [316, 701] width 30 height 30
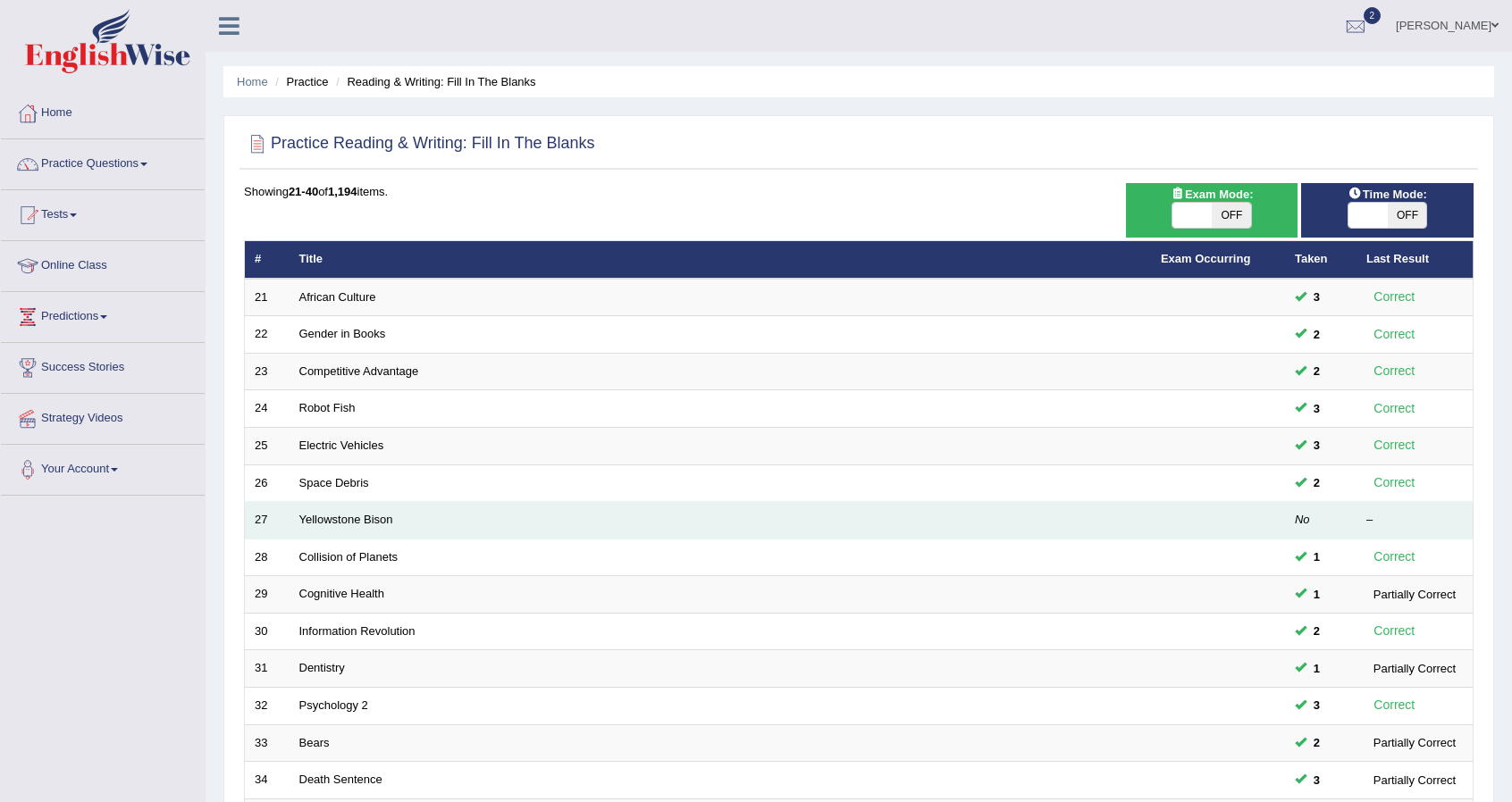
click at [489, 520] on td "Yellowstone Bison" at bounding box center [721, 521] width 862 height 38
click at [520, 517] on td "Yellowstone Bison" at bounding box center [721, 521] width 862 height 38
click at [327, 516] on link "Yellowstone Bison" at bounding box center [345, 519] width 93 height 13
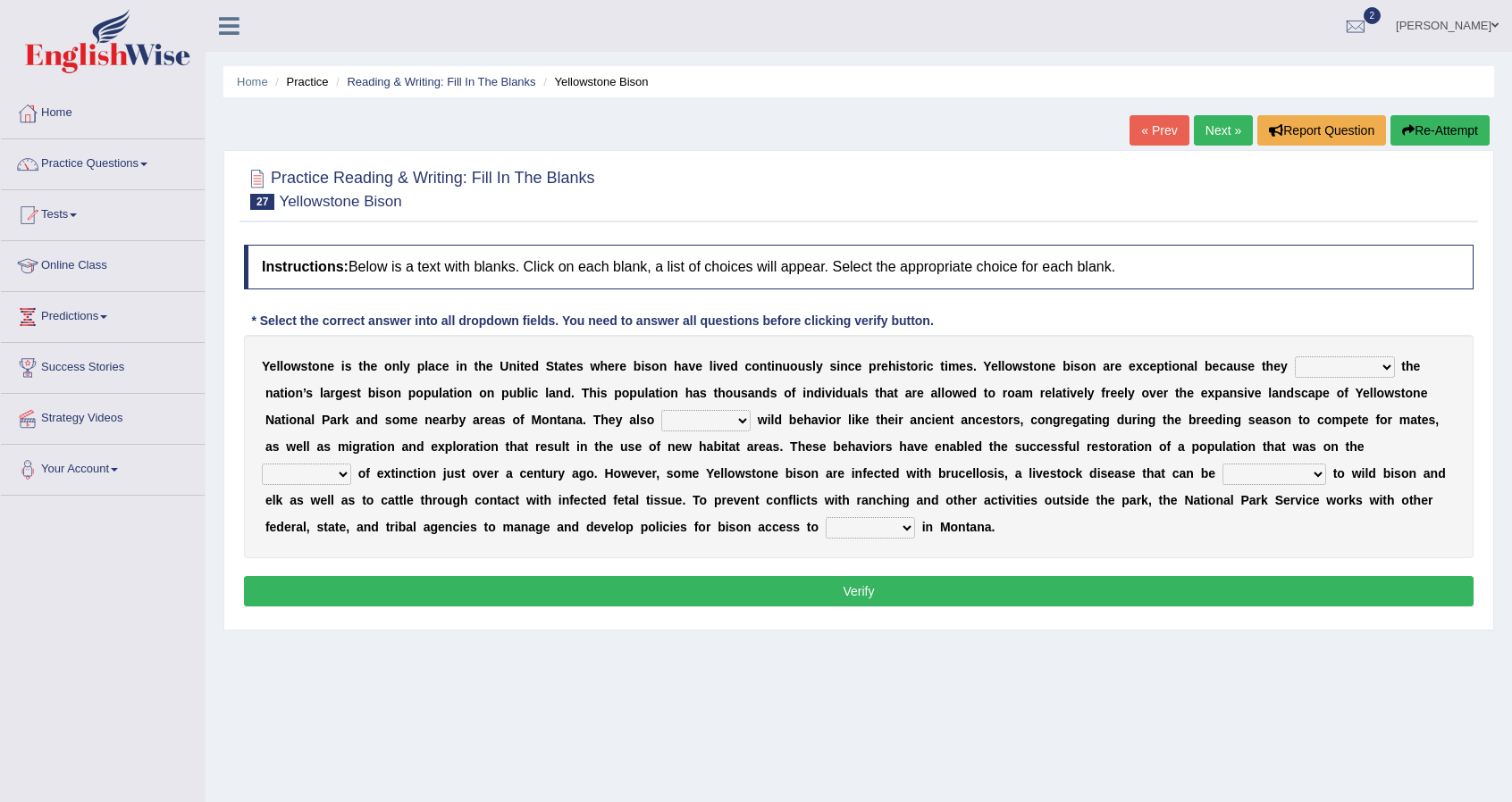
click at [1381, 370] on select "congregate comprise consist compromise" at bounding box center [1344, 367] width 100 height 22
select select "consist"
click at [1295, 356] on select "congregate comprise consist compromise" at bounding box center [1344, 367] width 100 height 22
click at [741, 416] on select "exhibit disregard resist encourage" at bounding box center [706, 421] width 89 height 22
select select "exhibit"
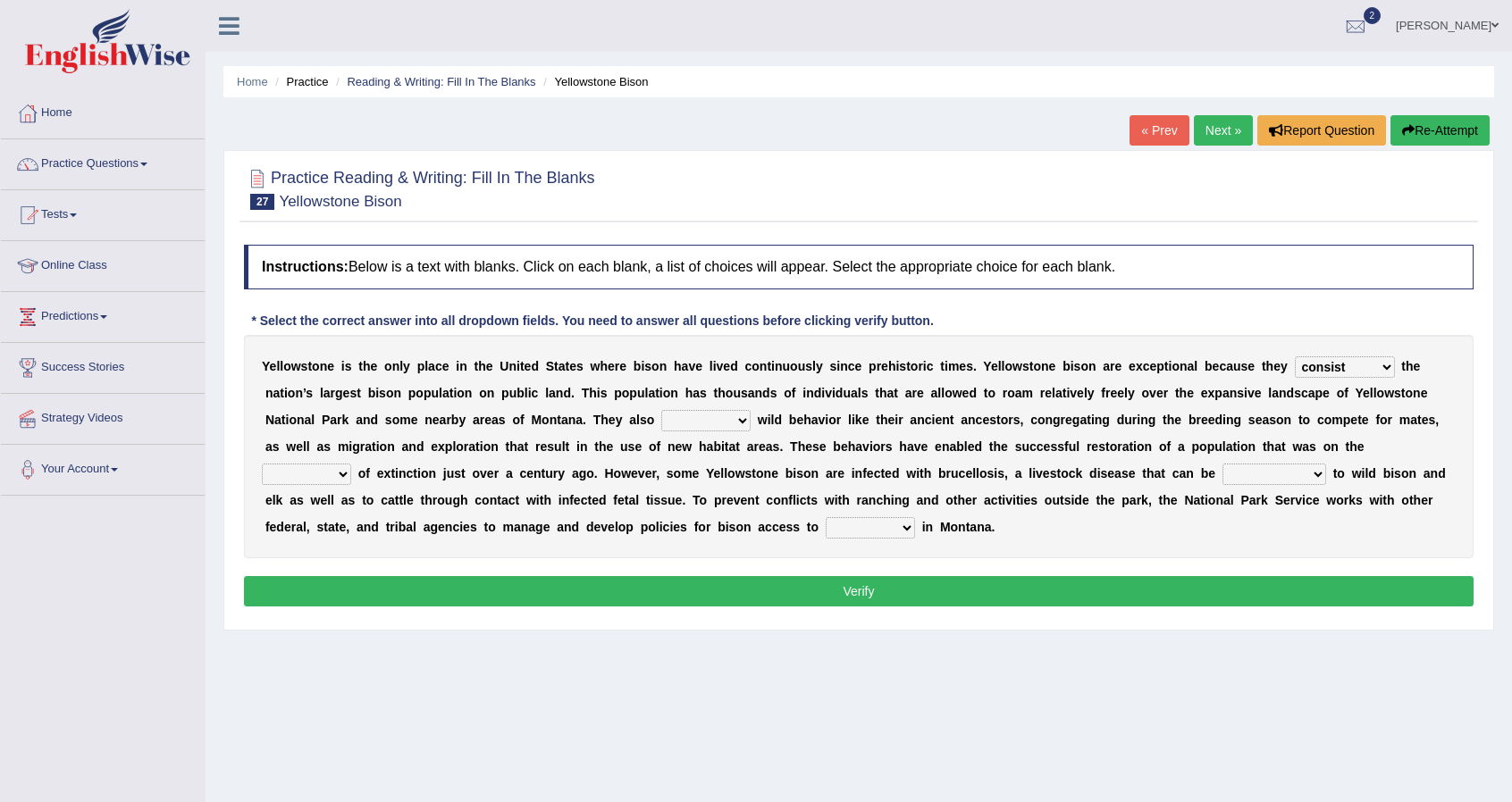
click at [661, 410] on select "exhibit disregard resist encourage" at bounding box center [706, 421] width 89 height 22
click at [341, 474] on select "brine brink danger brindle" at bounding box center [307, 474] width 89 height 22
select select "danger"
click at [262, 464] on select "brine brink danger brindle" at bounding box center [307, 474] width 89 height 22
click at [1311, 478] on select "transplanted transported transgressed transmitted" at bounding box center [1274, 474] width 103 height 22
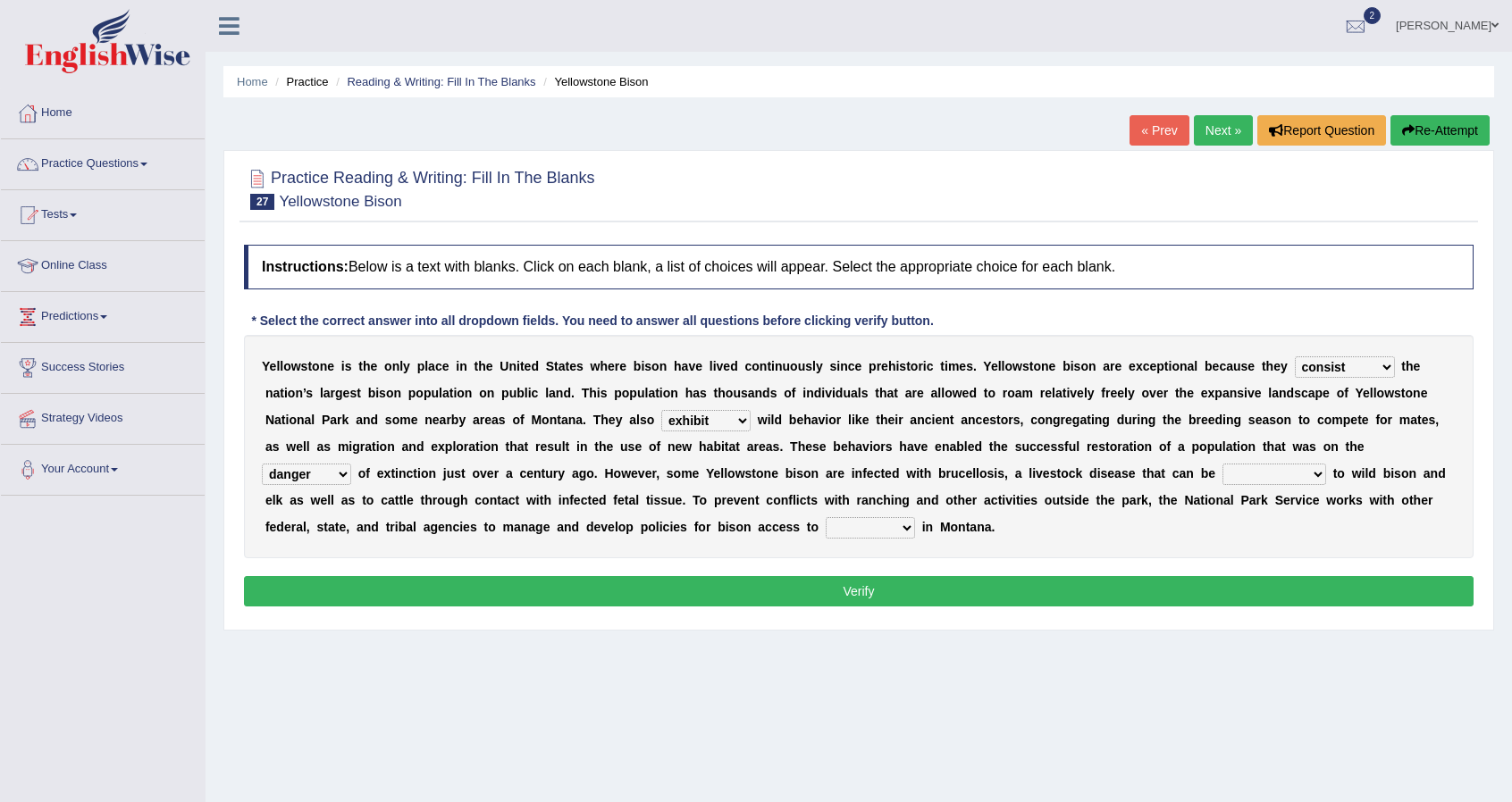
select select "transmitted"
click at [1222, 464] on select "transplanted transported transgressed transmitted" at bounding box center [1274, 474] width 103 height 22
click at [904, 528] on select "habitat habitat habitant food" at bounding box center [871, 528] width 89 height 22
select select "habitat"
click at [826, 517] on select "habitat habitat habitant food" at bounding box center [871, 528] width 89 height 22
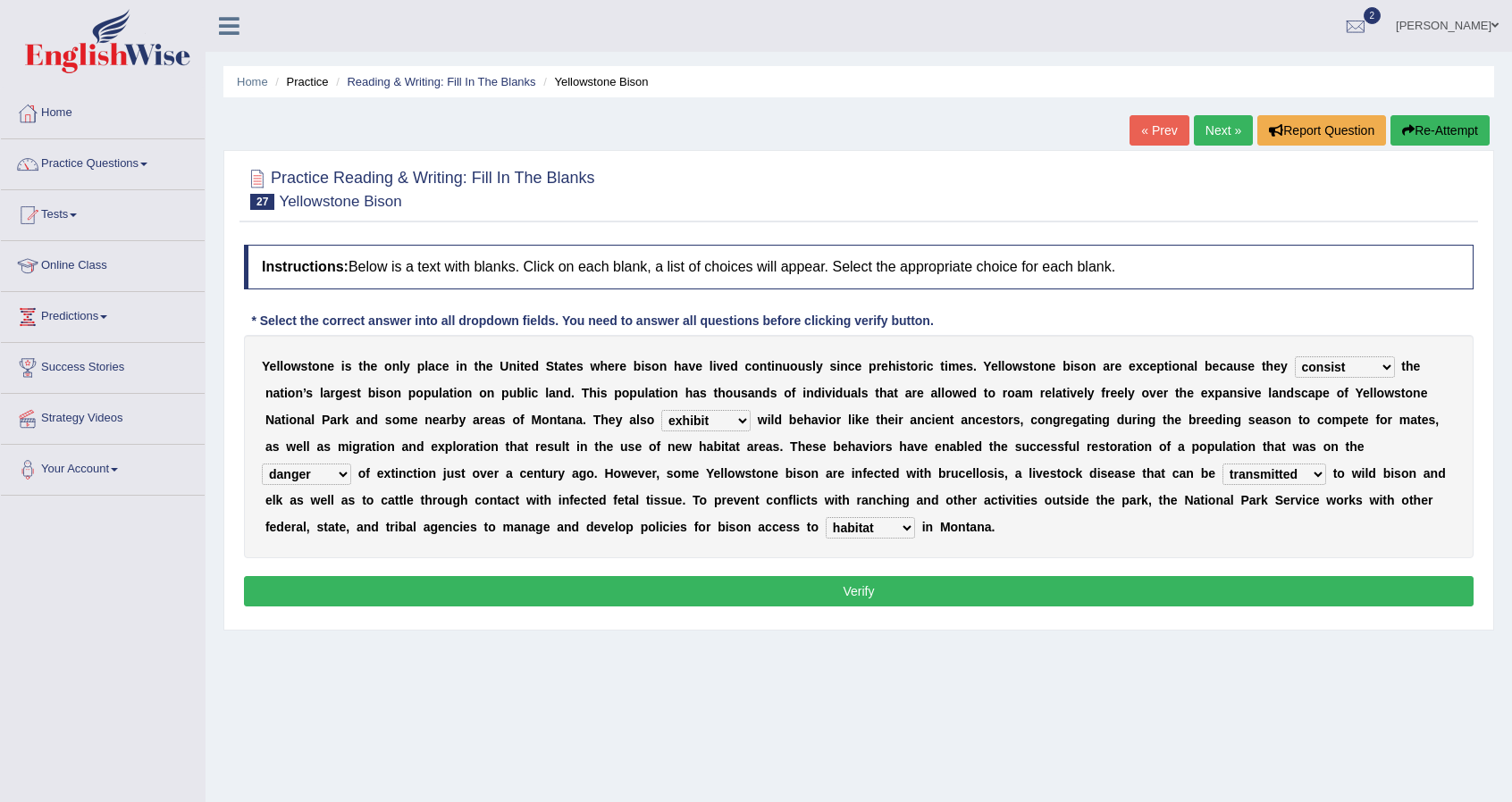
click at [847, 592] on button "Verify" at bounding box center [859, 591] width 1229 height 31
